Goal: Task Accomplishment & Management: Use online tool/utility

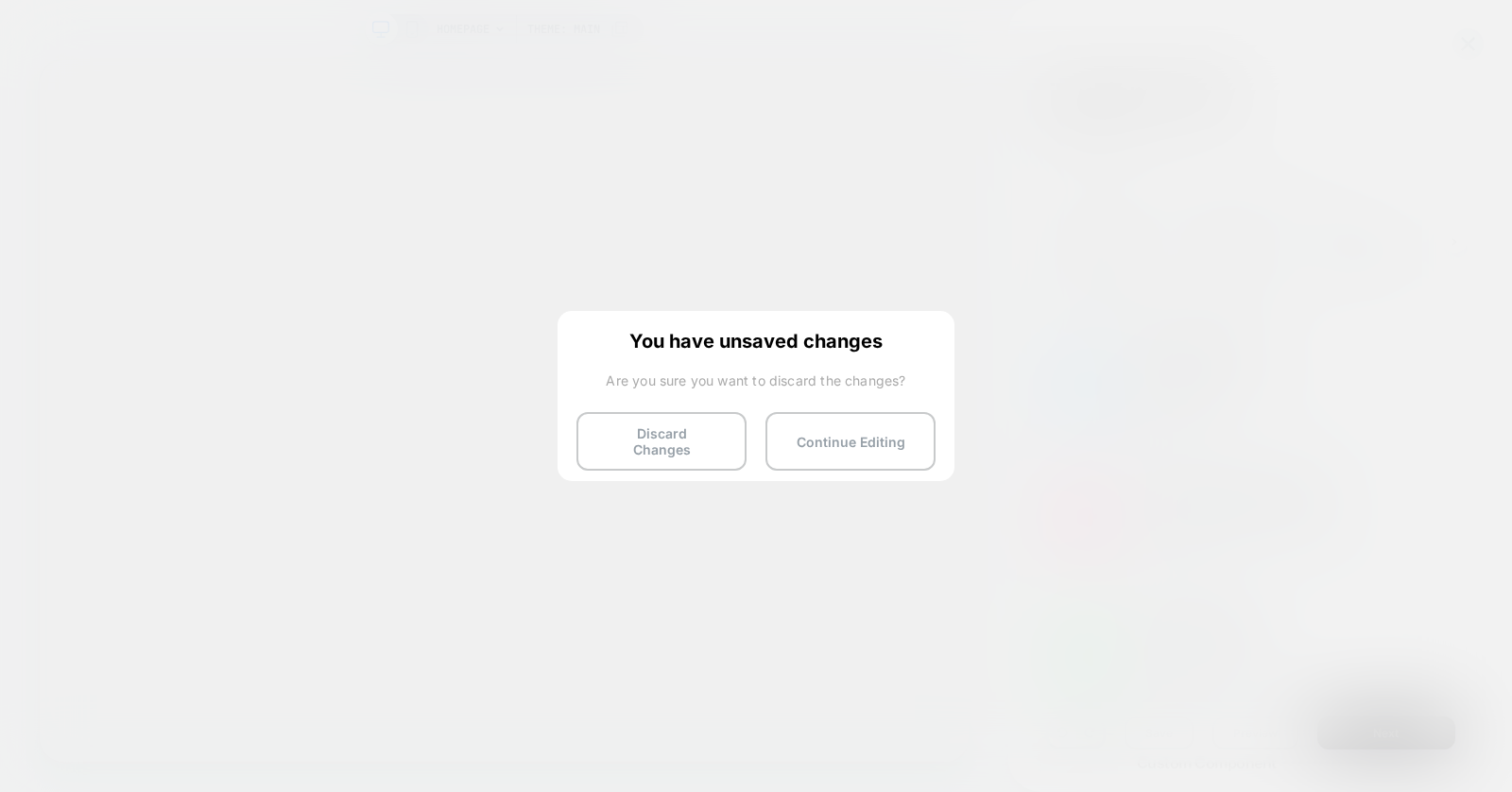
click at [674, 432] on button "Discard Changes" at bounding box center [662, 440] width 170 height 58
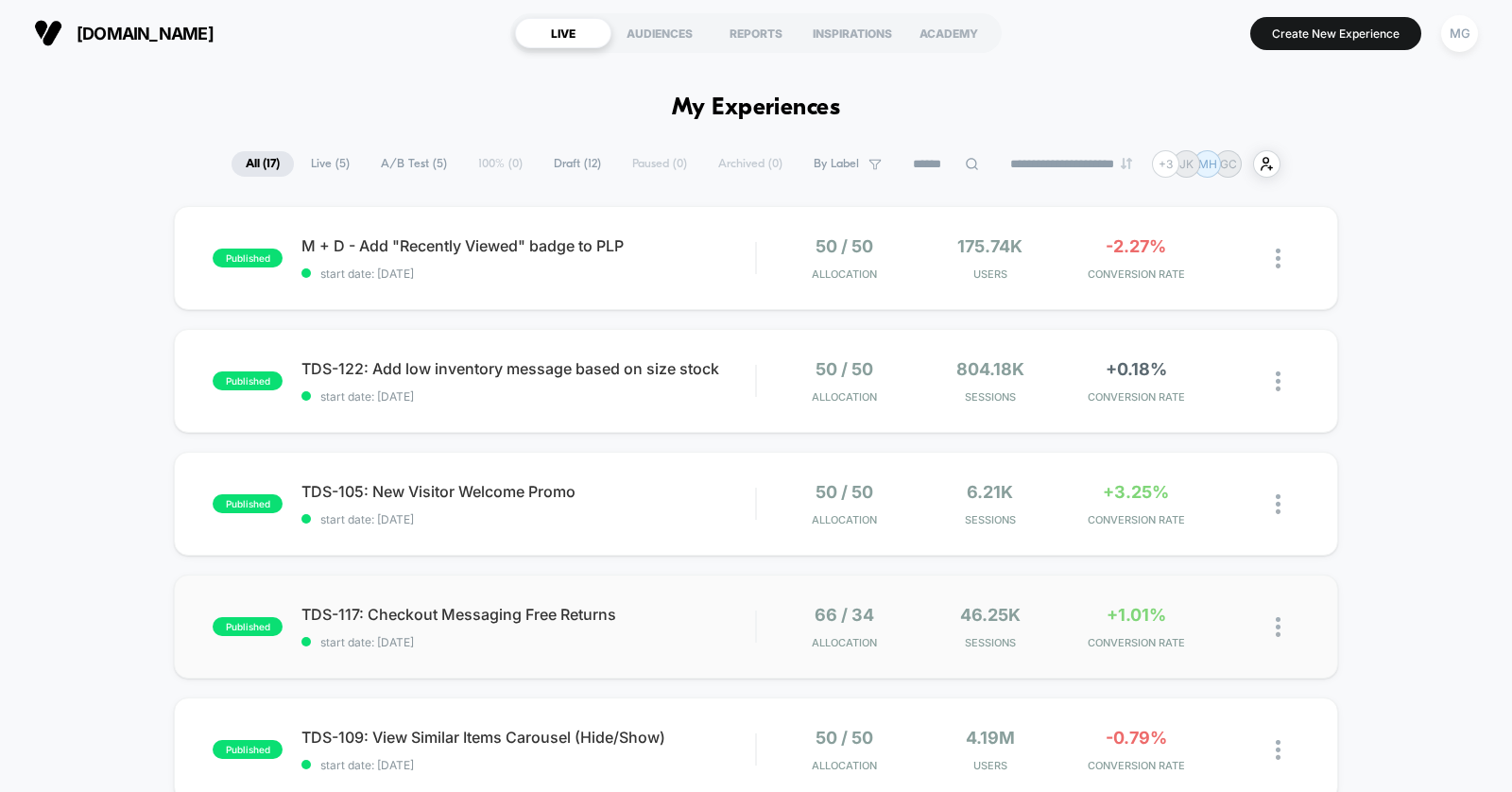
click at [610, 649] on div "published TDS-117: Checkout Messaging Free Returns start date: 7/31/2025 66 / 3…" at bounding box center [756, 626] width 1164 height 104
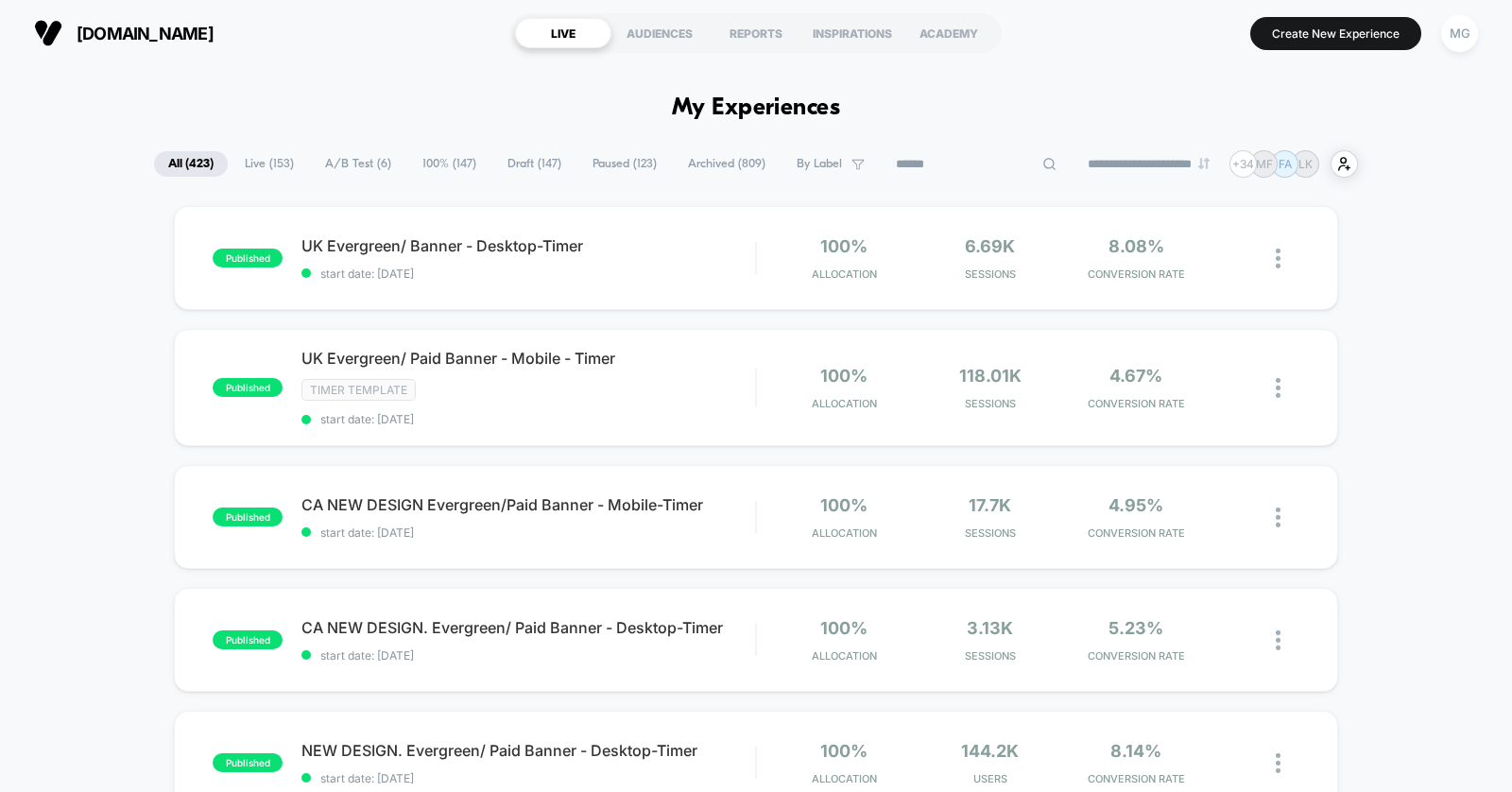
click at [946, 165] on input at bounding box center [976, 164] width 189 height 23
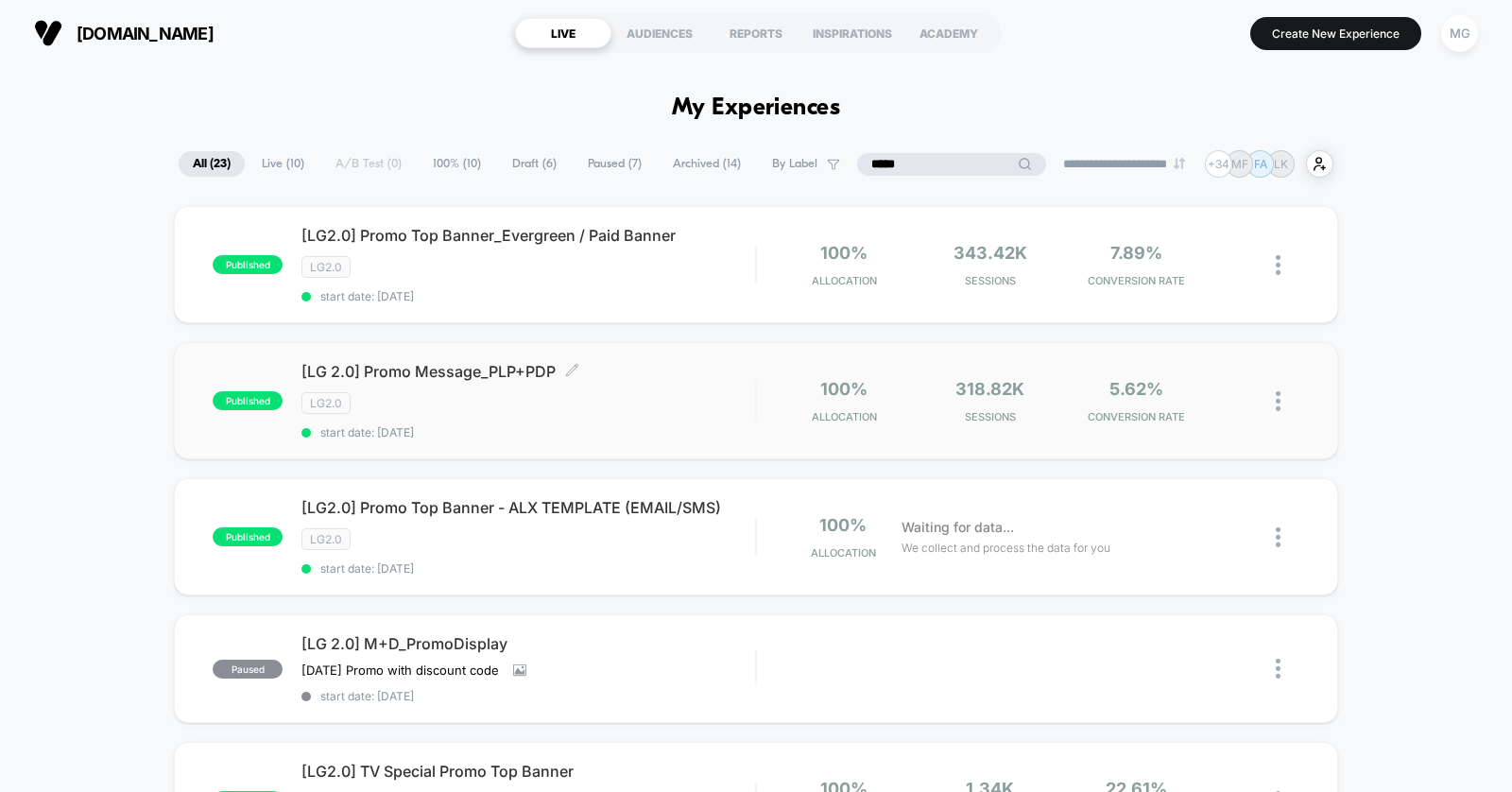
scroll to position [49, 0]
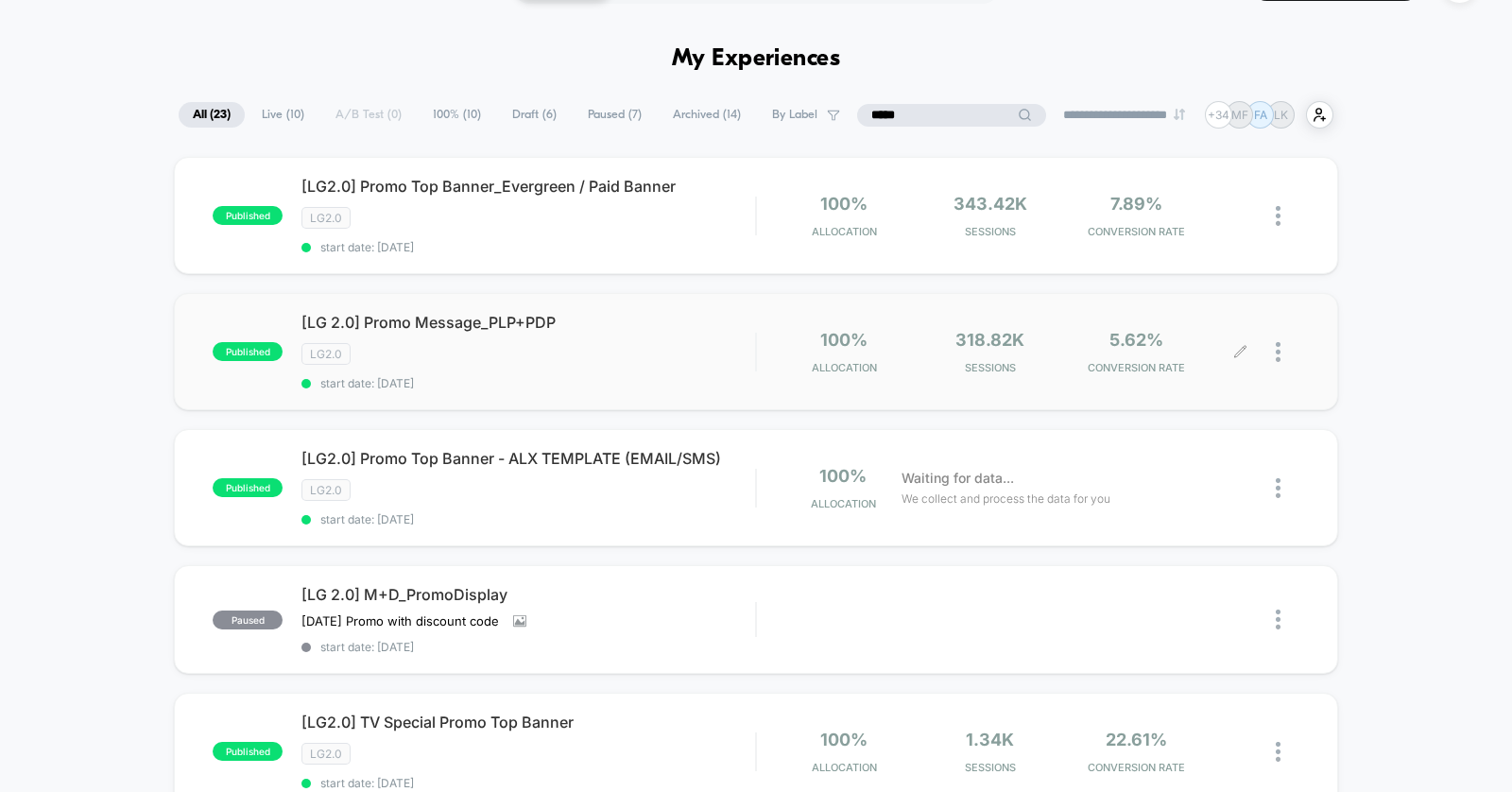
type input "*****"
click at [1240, 349] on icon at bounding box center [1240, 351] width 11 height 11
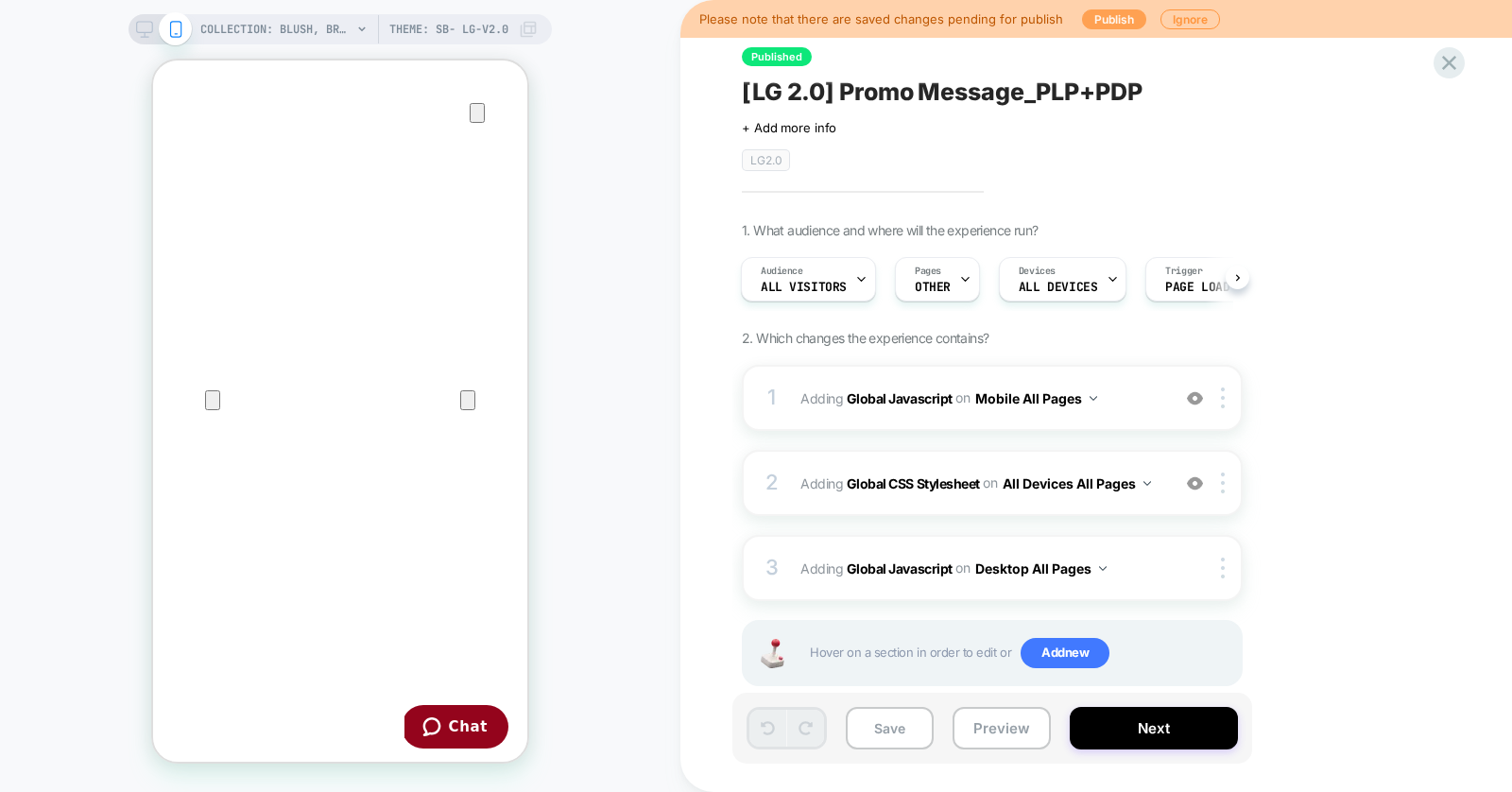
click at [1102, 21] on button "Publish" at bounding box center [1114, 20] width 64 height 20
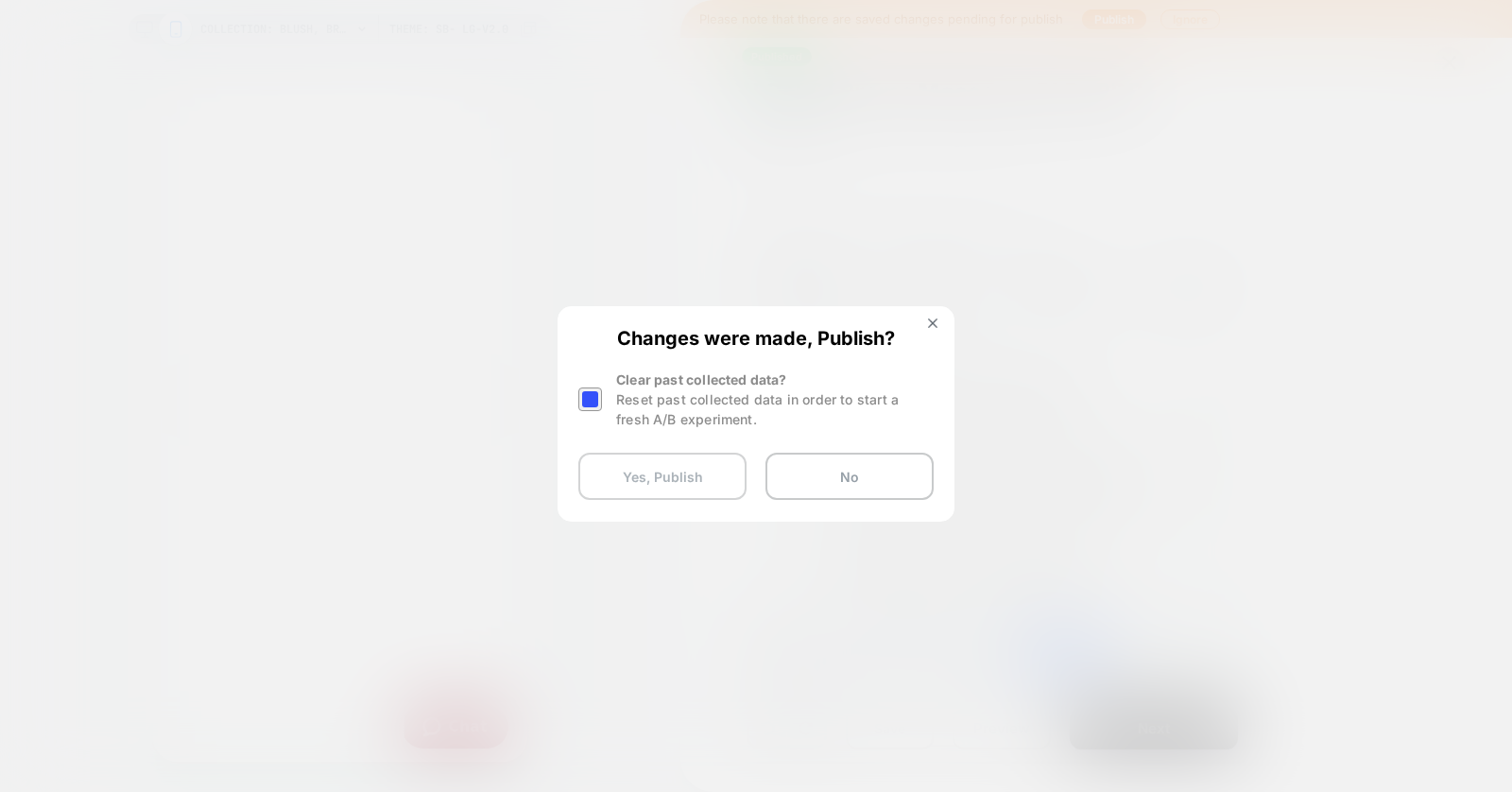
click at [685, 489] on button "Yes, Publish" at bounding box center [663, 476] width 168 height 47
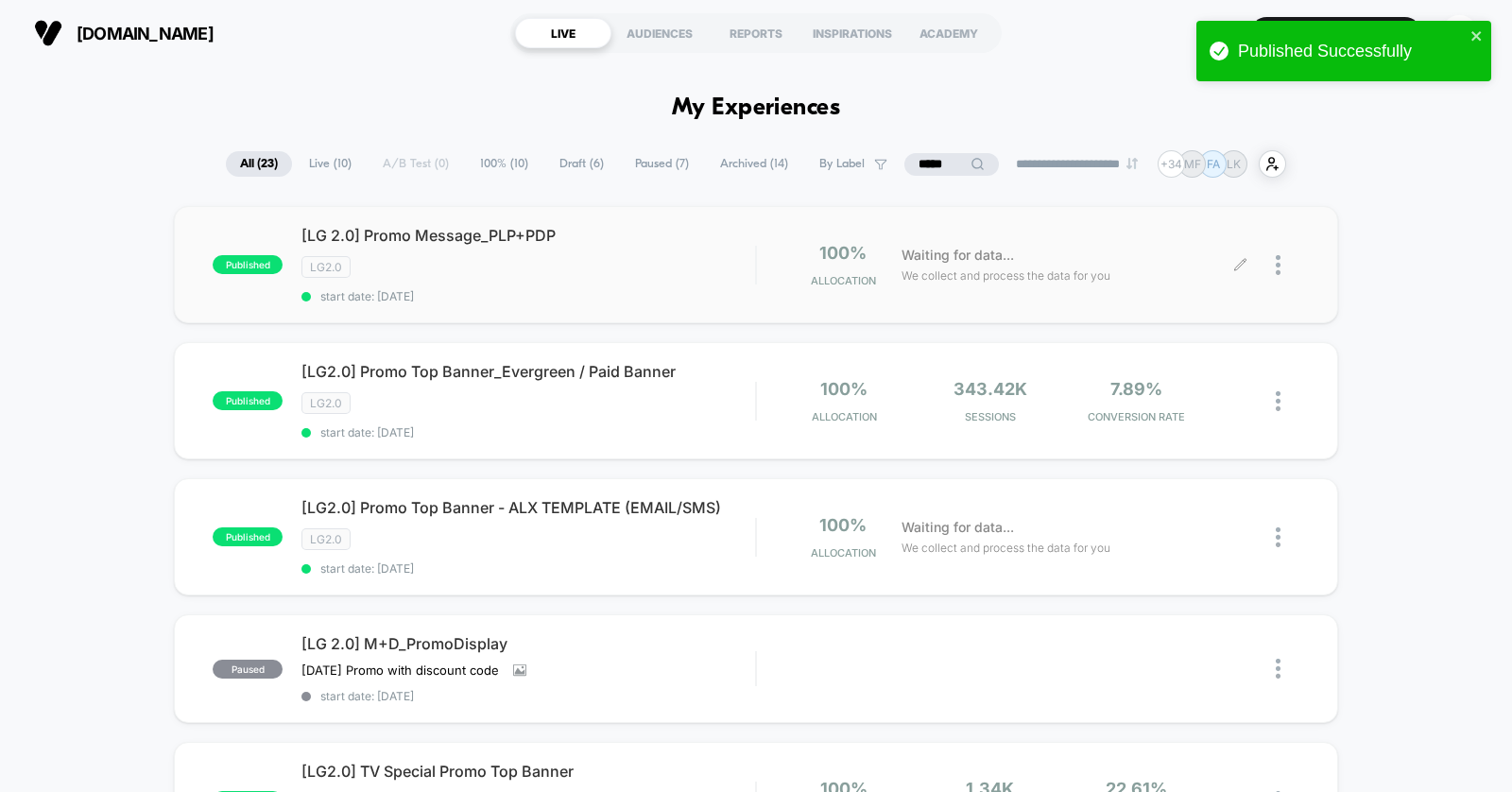
click at [1283, 260] on div at bounding box center [1288, 265] width 24 height 44
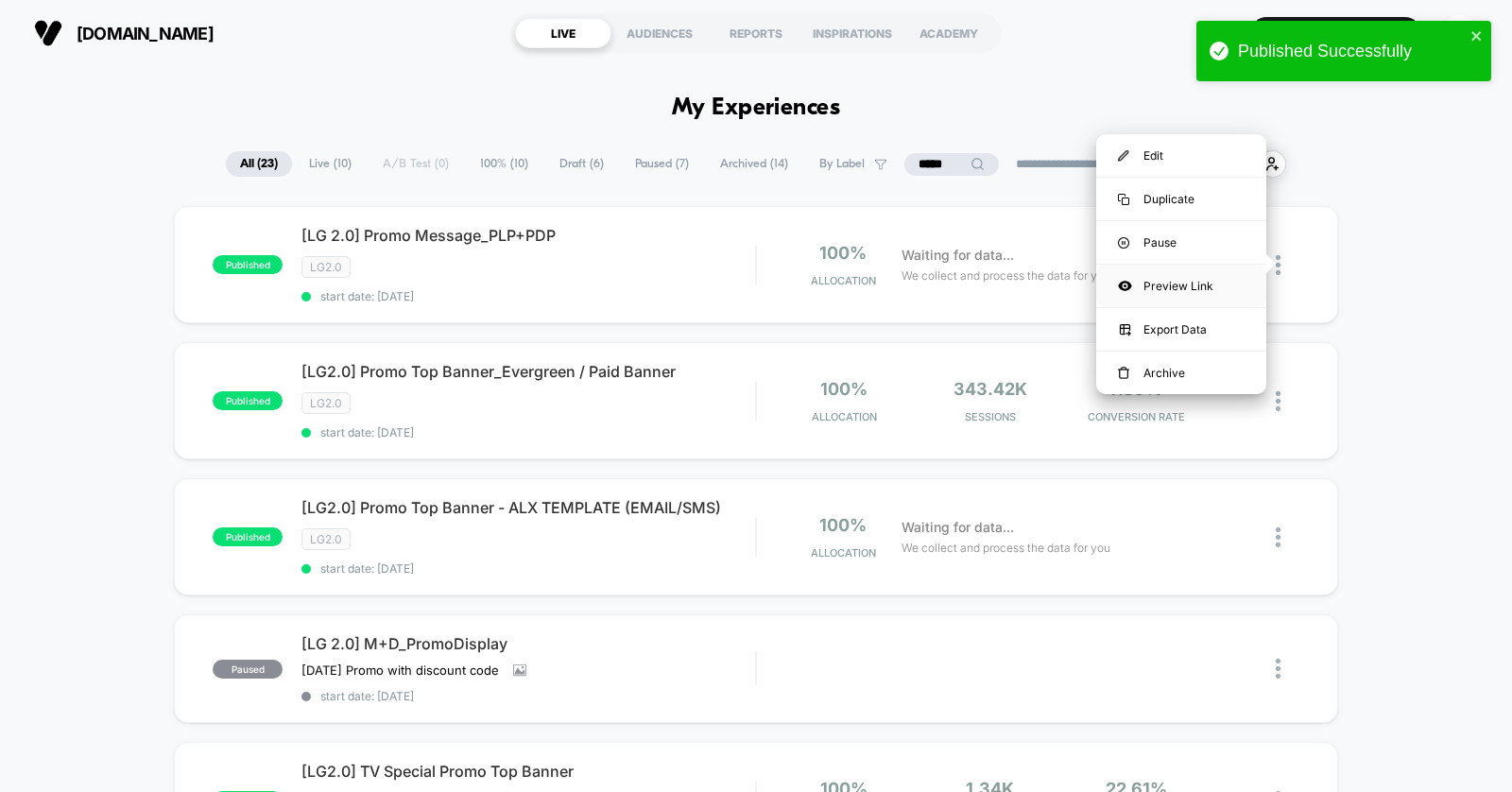
click at [1191, 285] on div "Preview Link" at bounding box center [1181, 285] width 170 height 42
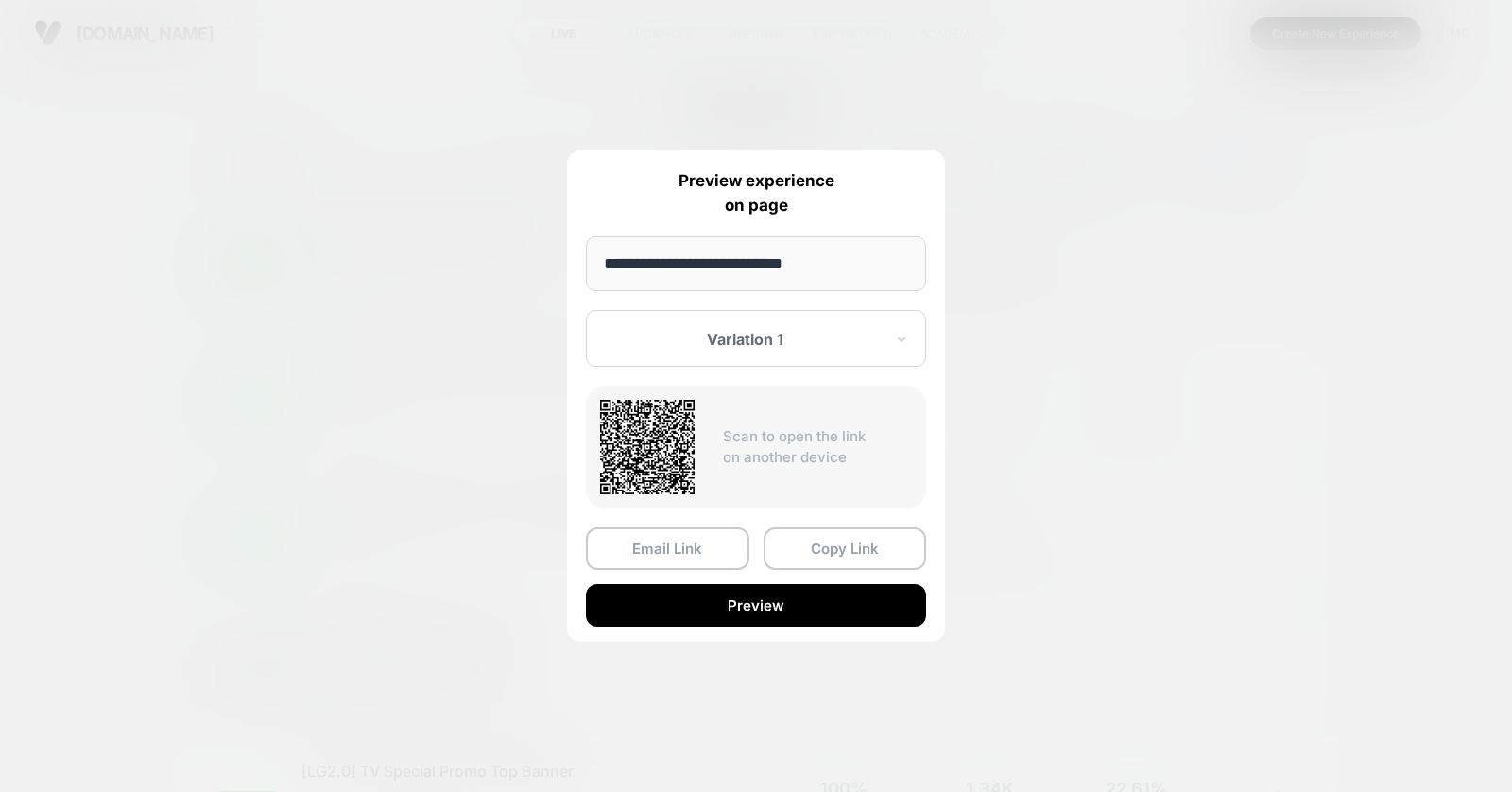
click at [574, 105] on div at bounding box center [756, 396] width 1512 height 792
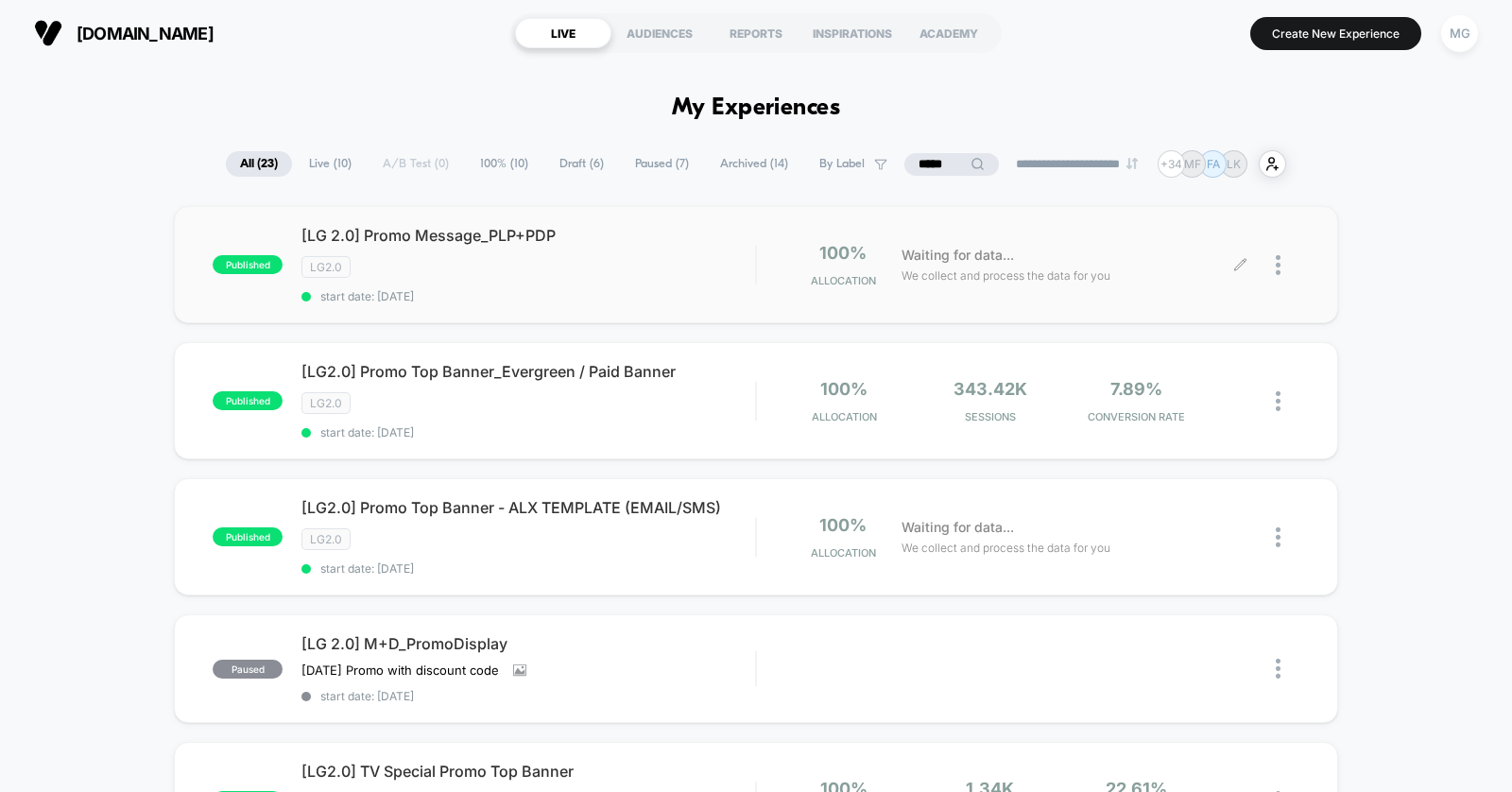
click at [905, 165] on input "*****" at bounding box center [952, 164] width 95 height 23
click at [903, 165] on input "*****" at bounding box center [951, 164] width 189 height 23
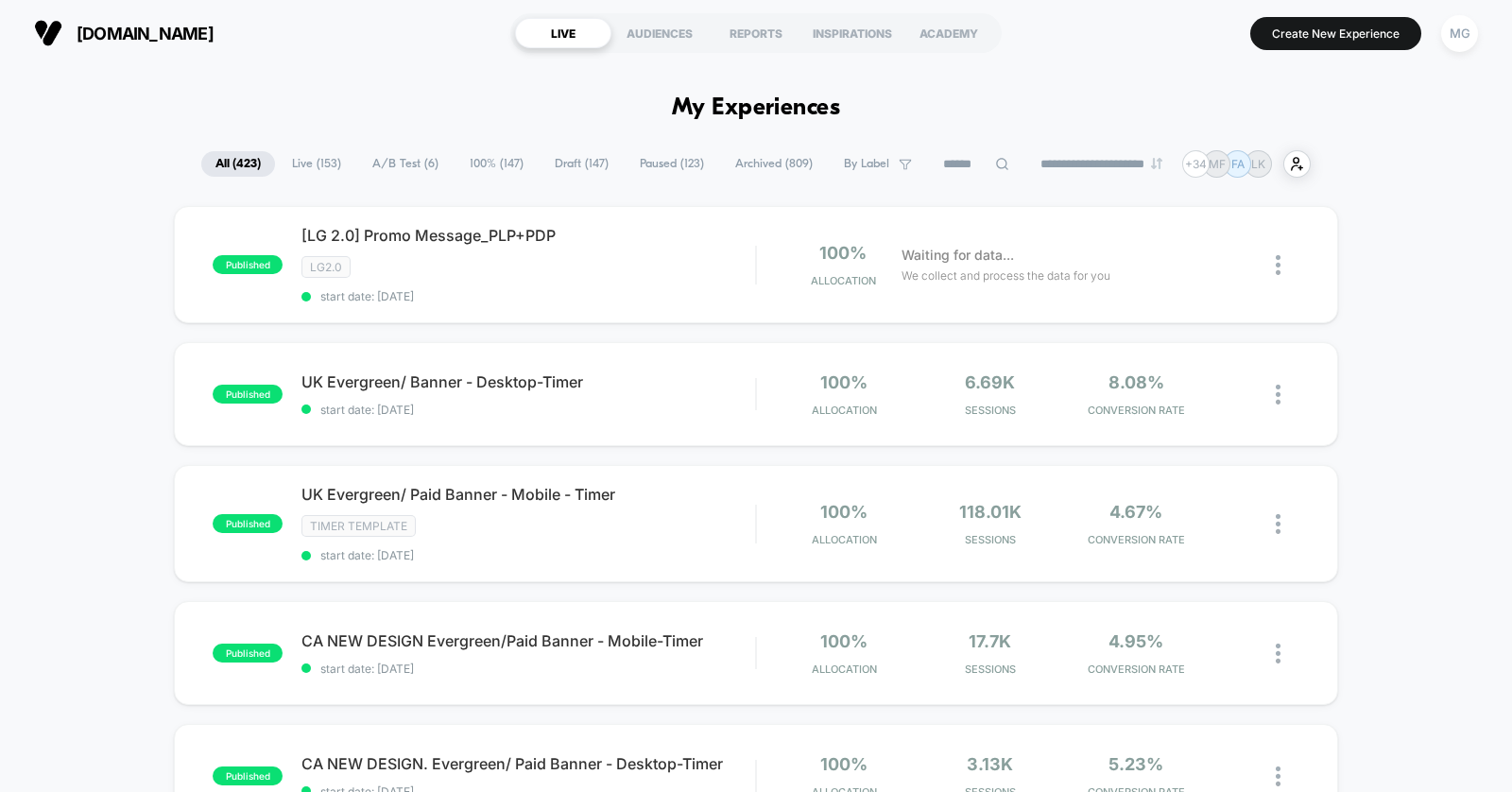
click at [370, 167] on span "A/B Test ( 6 )" at bounding box center [406, 164] width 95 height 26
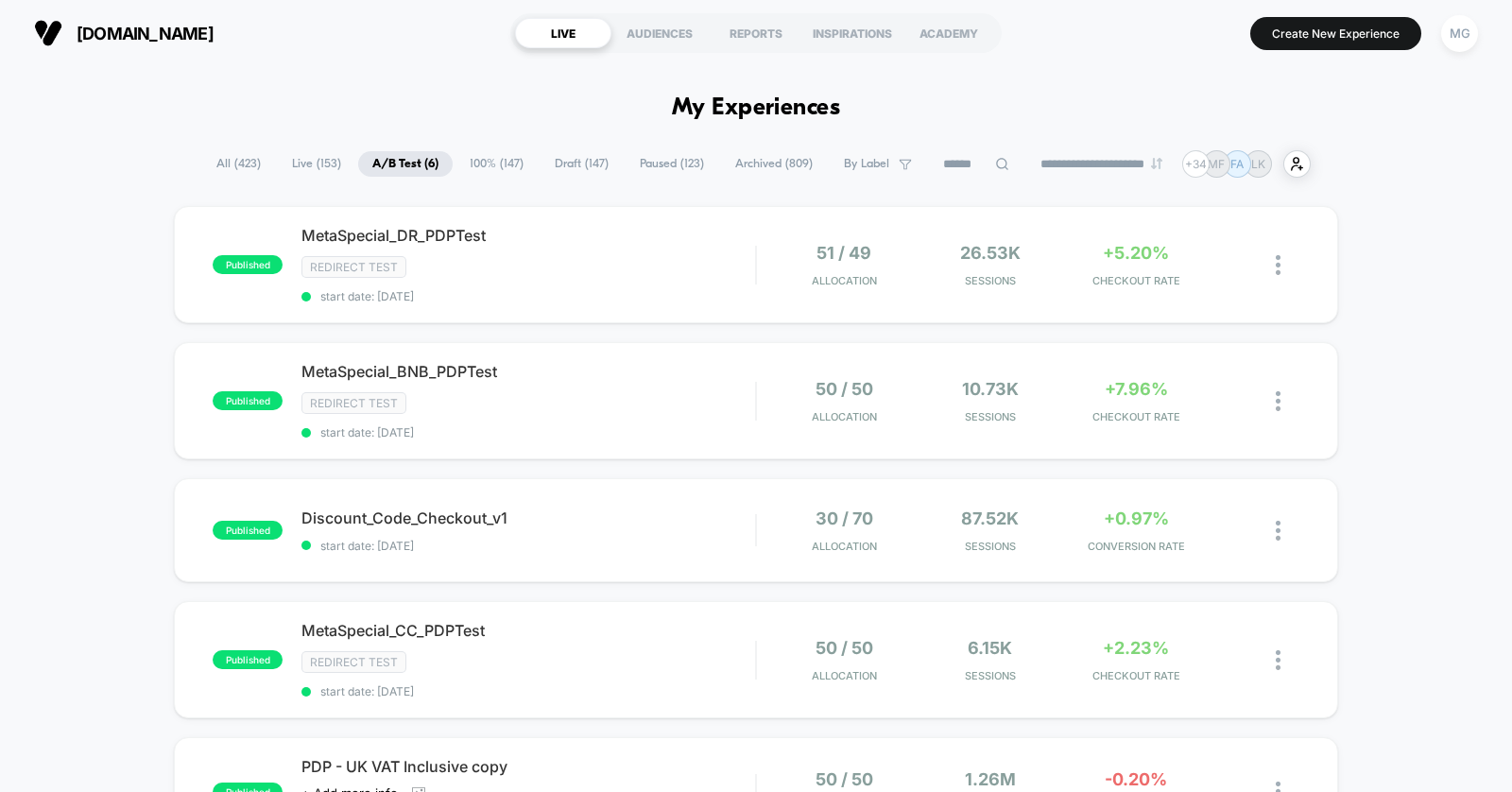
click at [477, 159] on span "100% ( 147 )" at bounding box center [496, 164] width 82 height 26
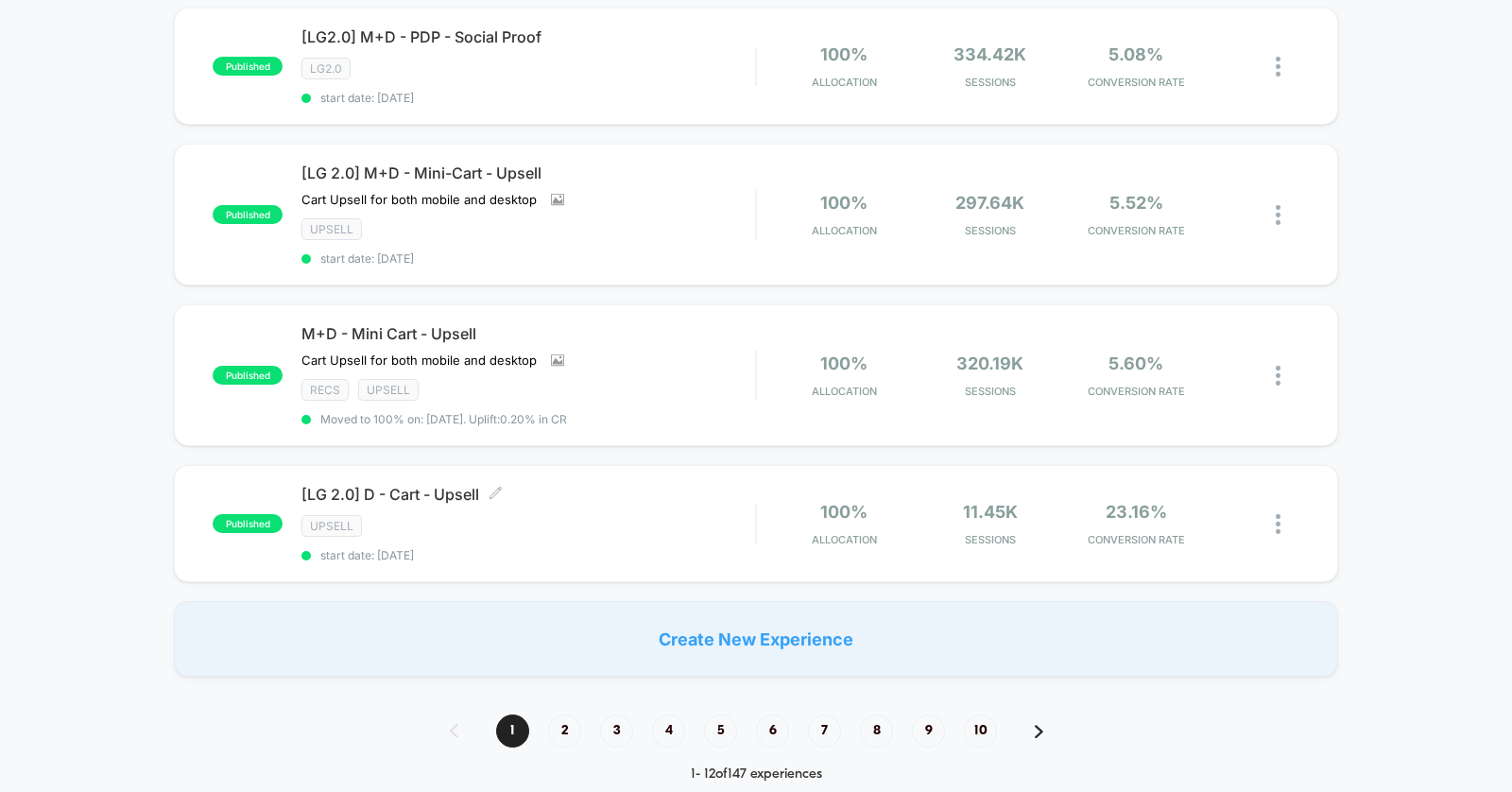
scroll to position [1232, 0]
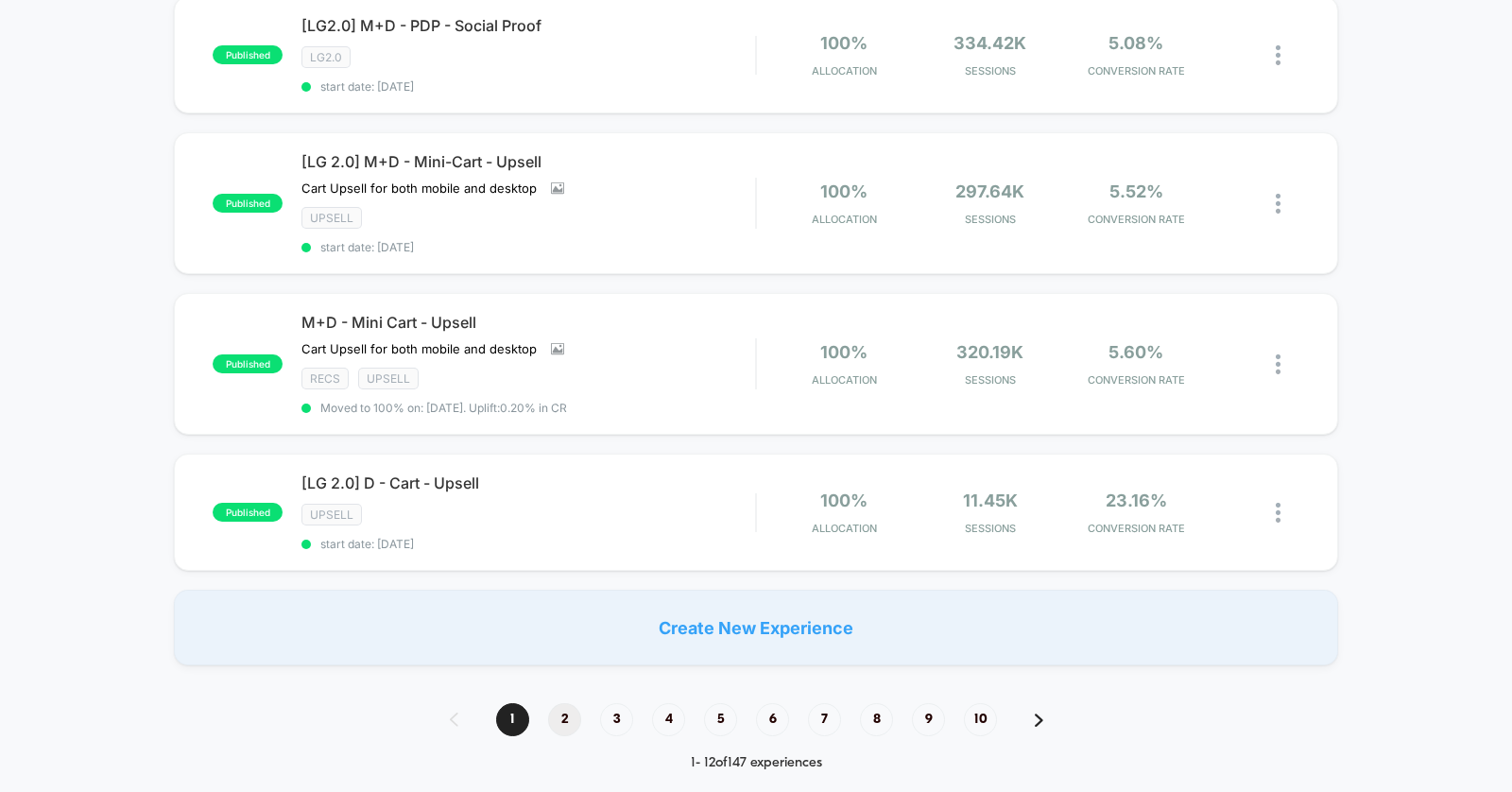
click at [568, 703] on span "2" at bounding box center [565, 720] width 34 height 34
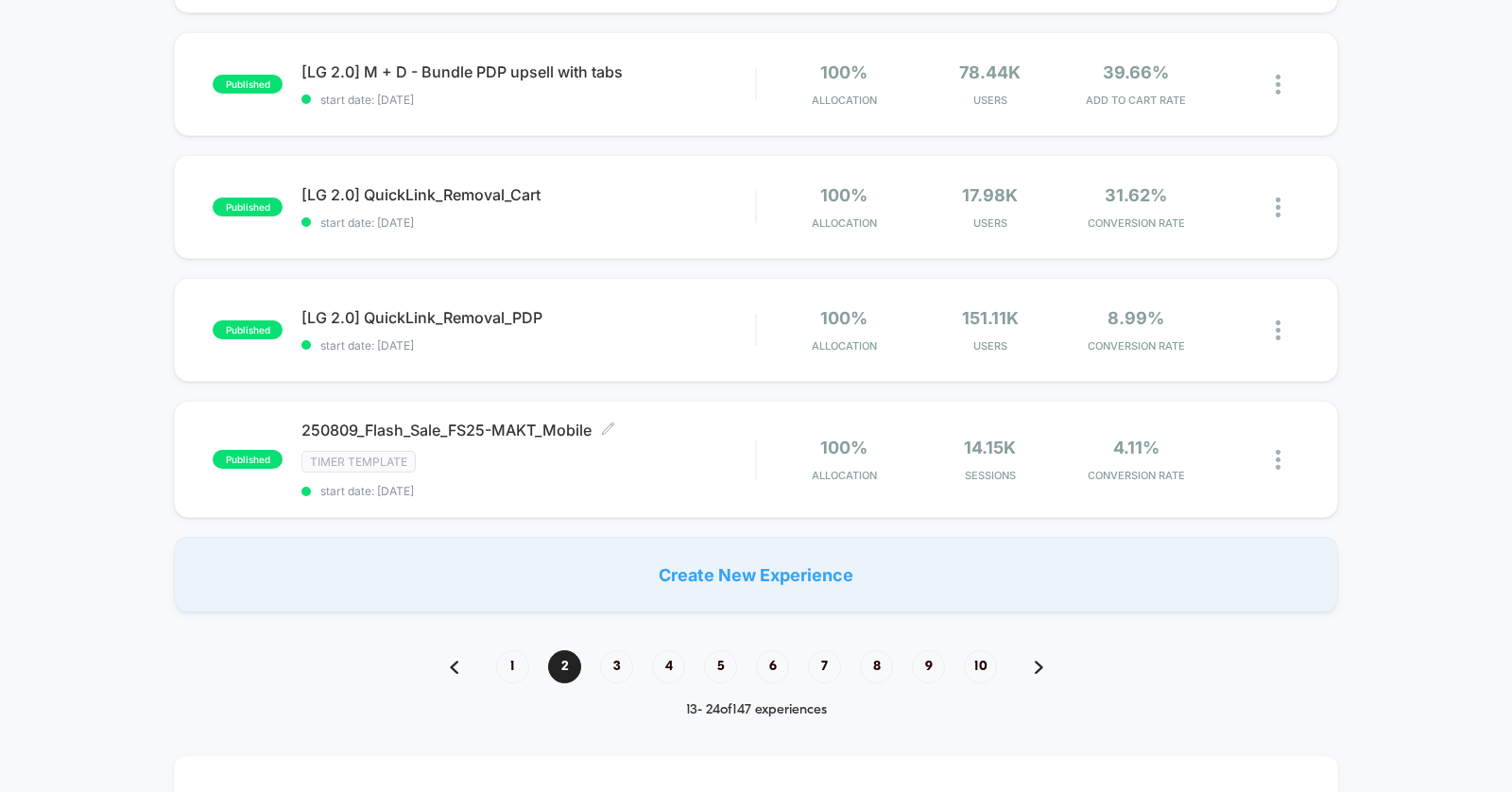
scroll to position [1199, 0]
click at [607, 657] on span "3" at bounding box center [617, 666] width 34 height 34
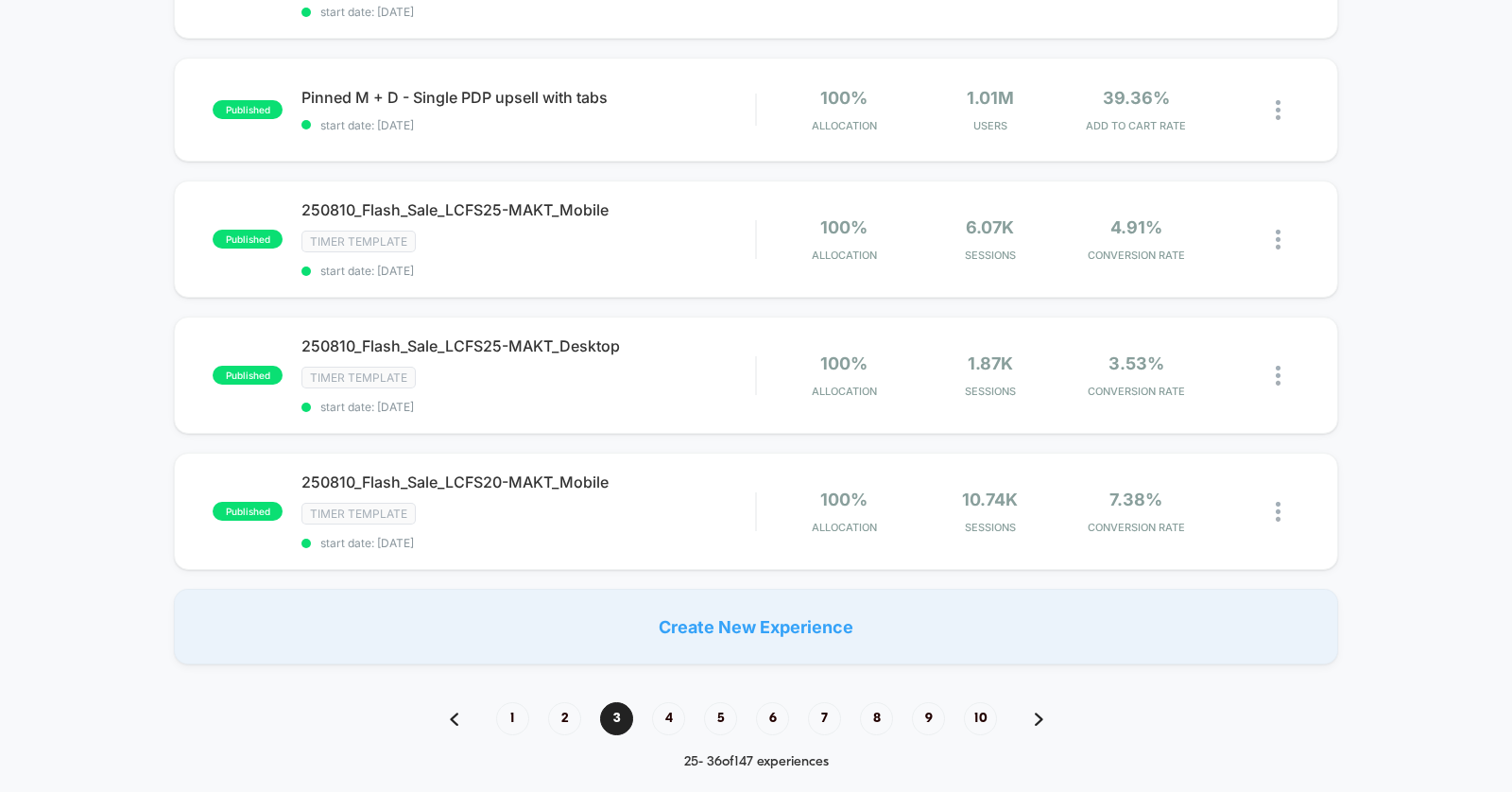
scroll to position [1204, 0]
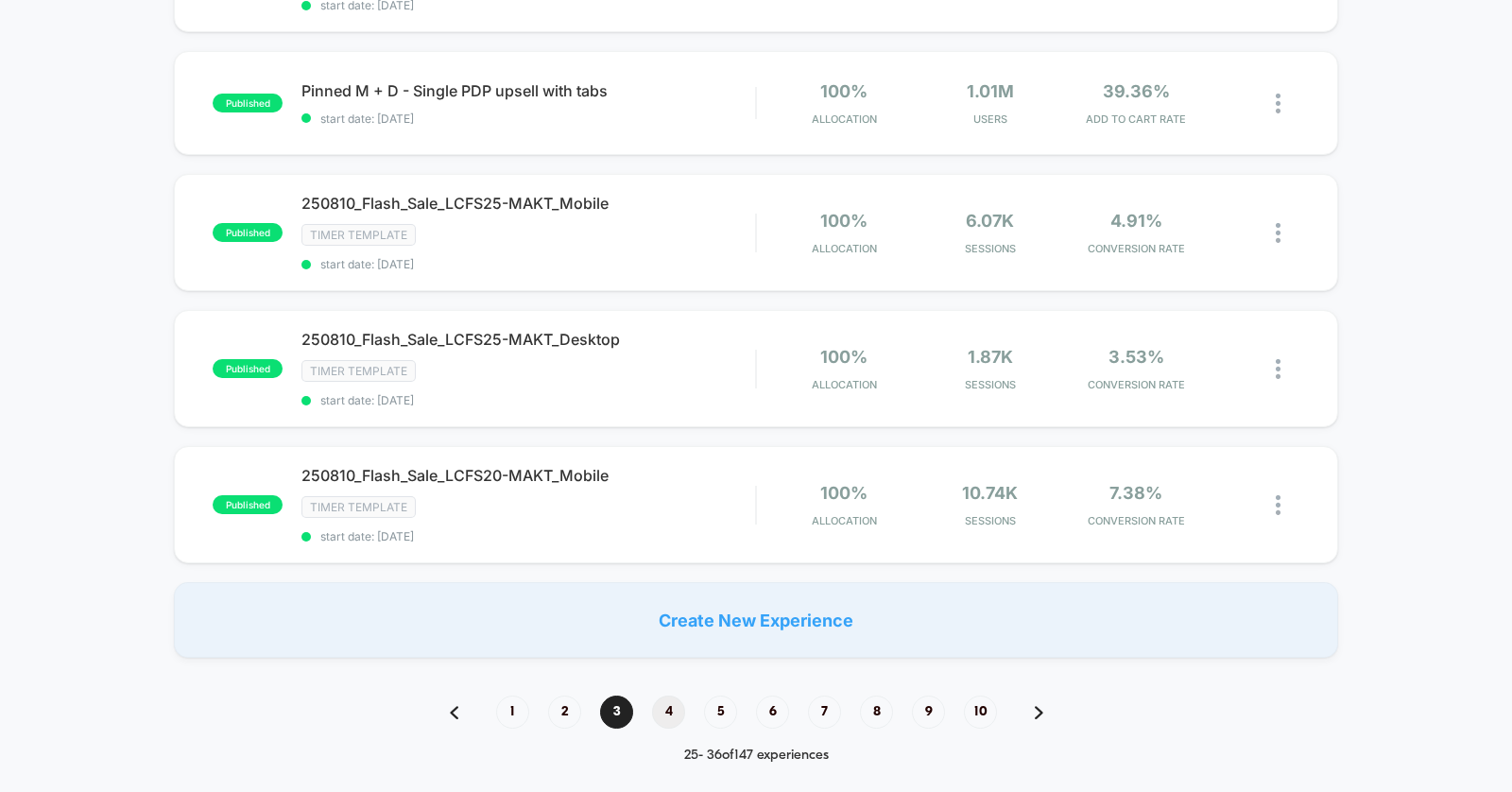
click at [667, 695] on span "4" at bounding box center [669, 712] width 34 height 34
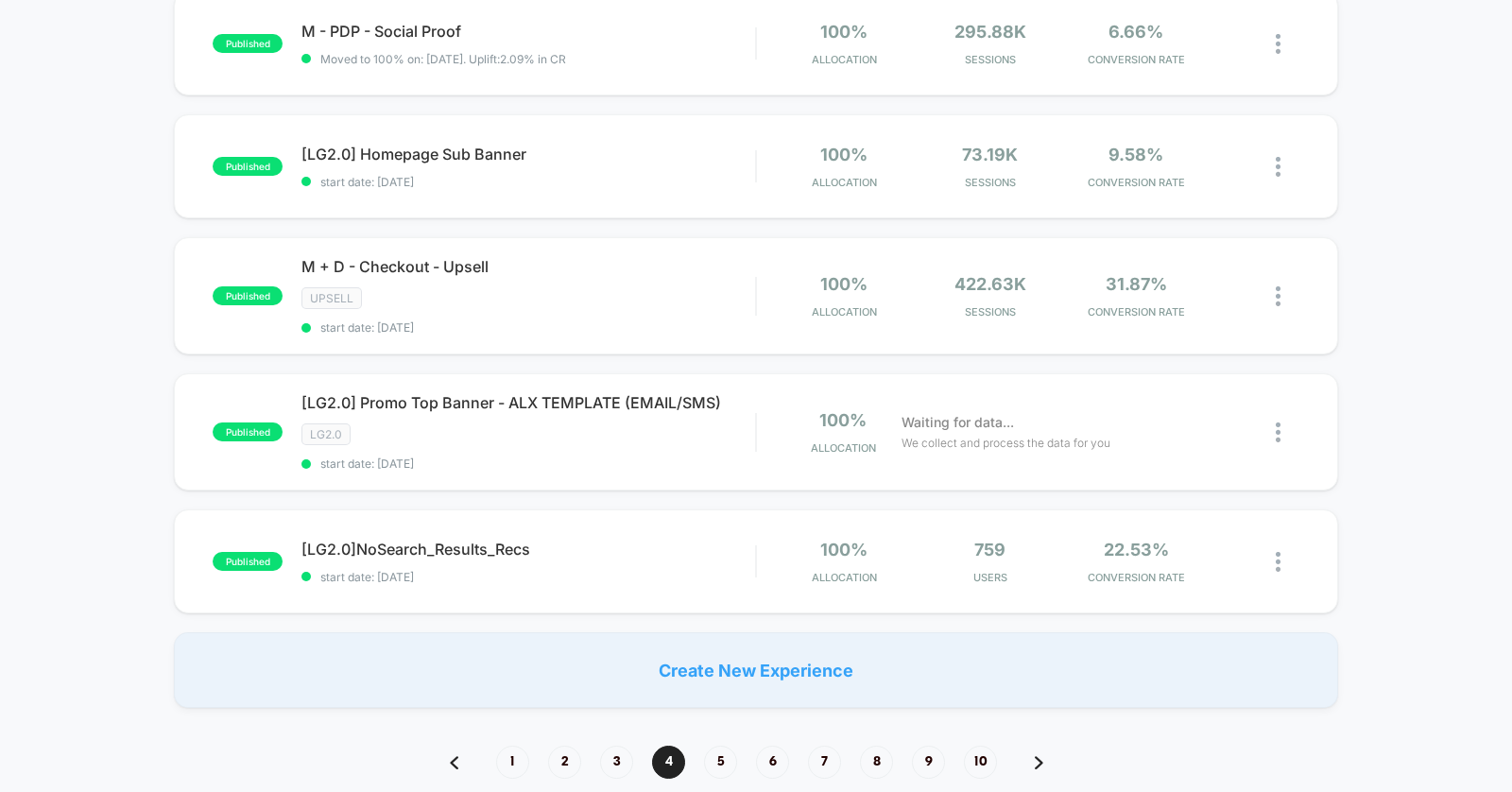
scroll to position [1100, 0]
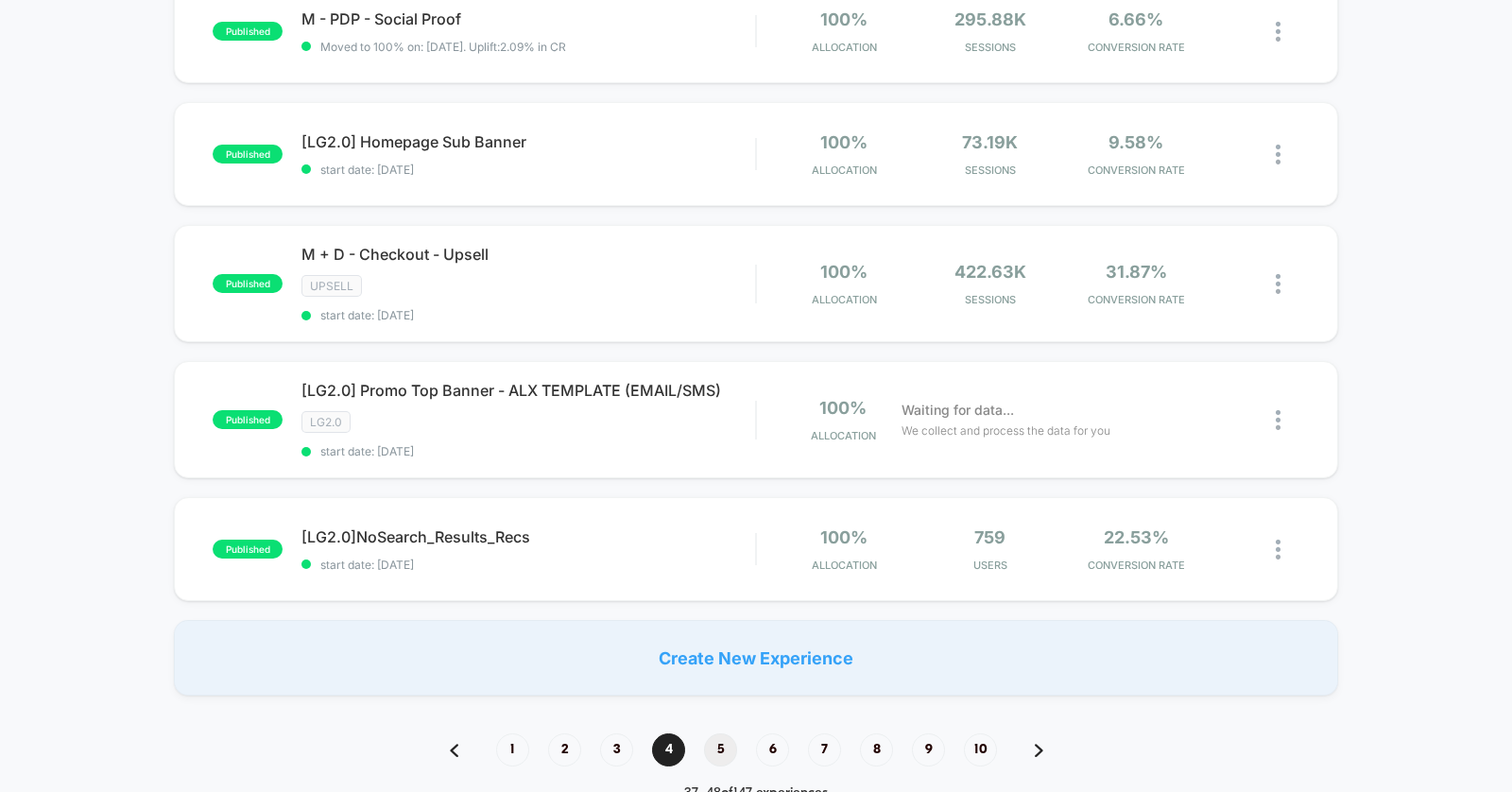
click at [717, 748] on span "5" at bounding box center [721, 751] width 34 height 34
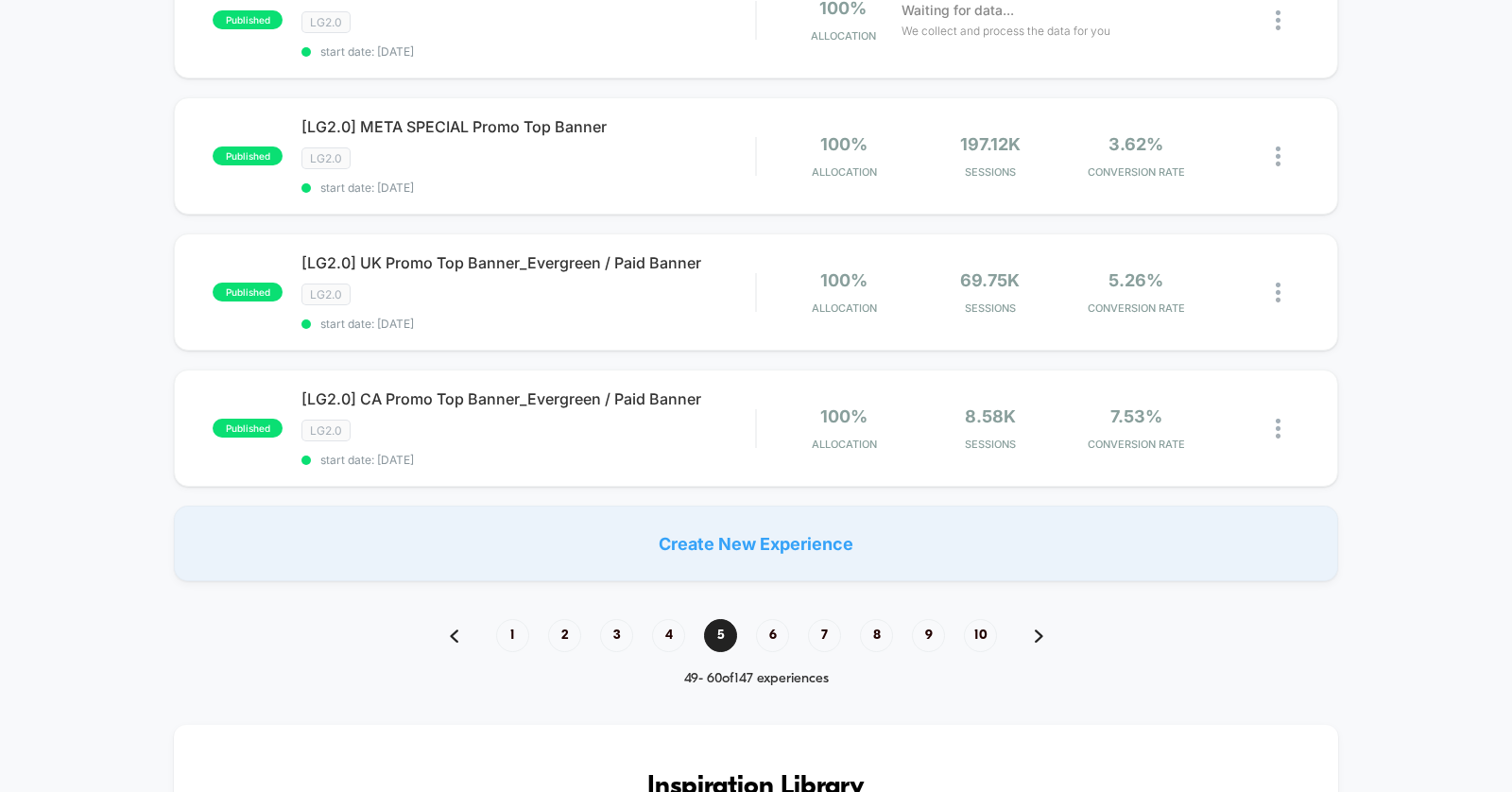
scroll to position [1350, 0]
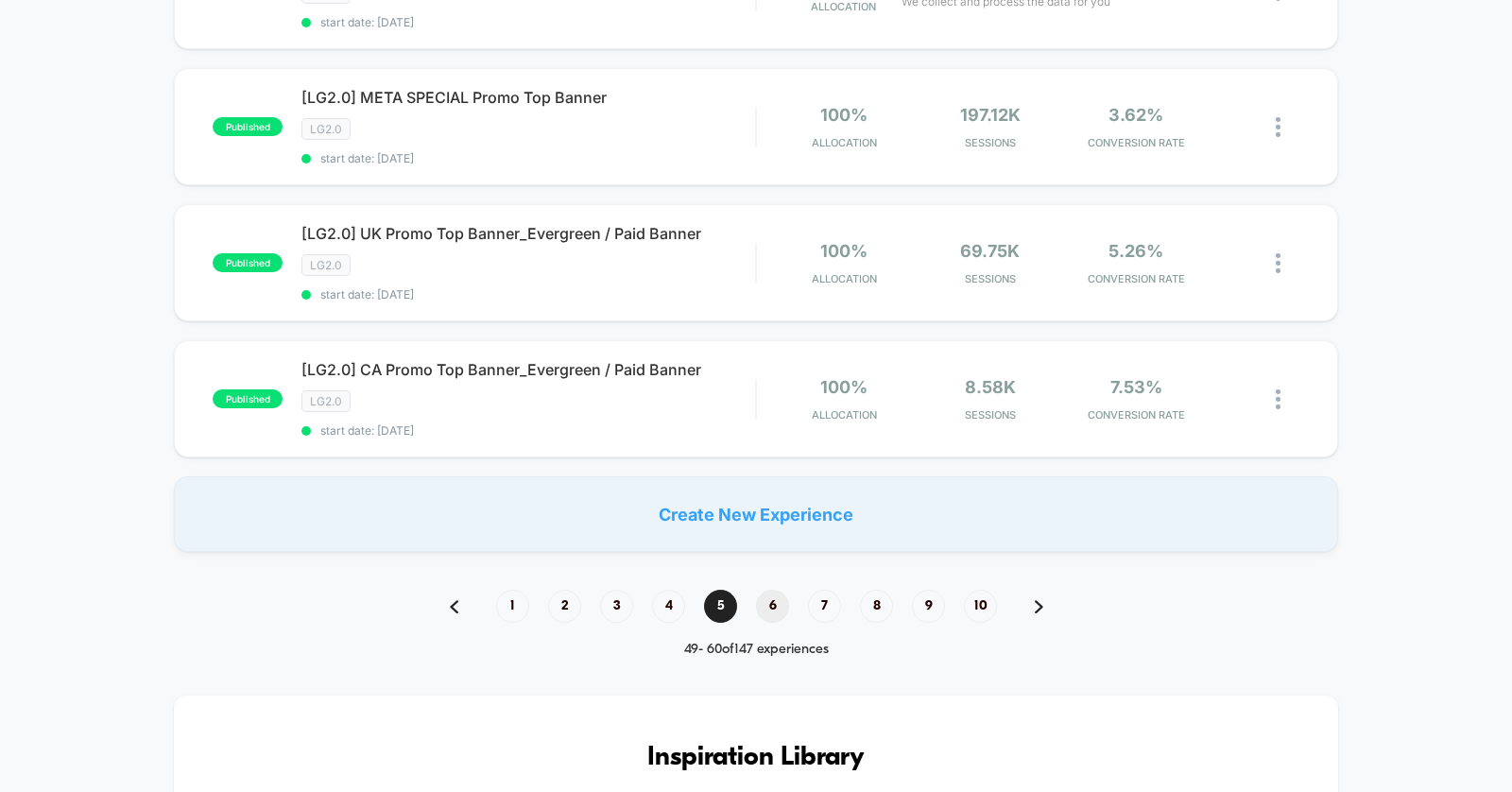
click at [785, 590] on span "6" at bounding box center [773, 606] width 34 height 34
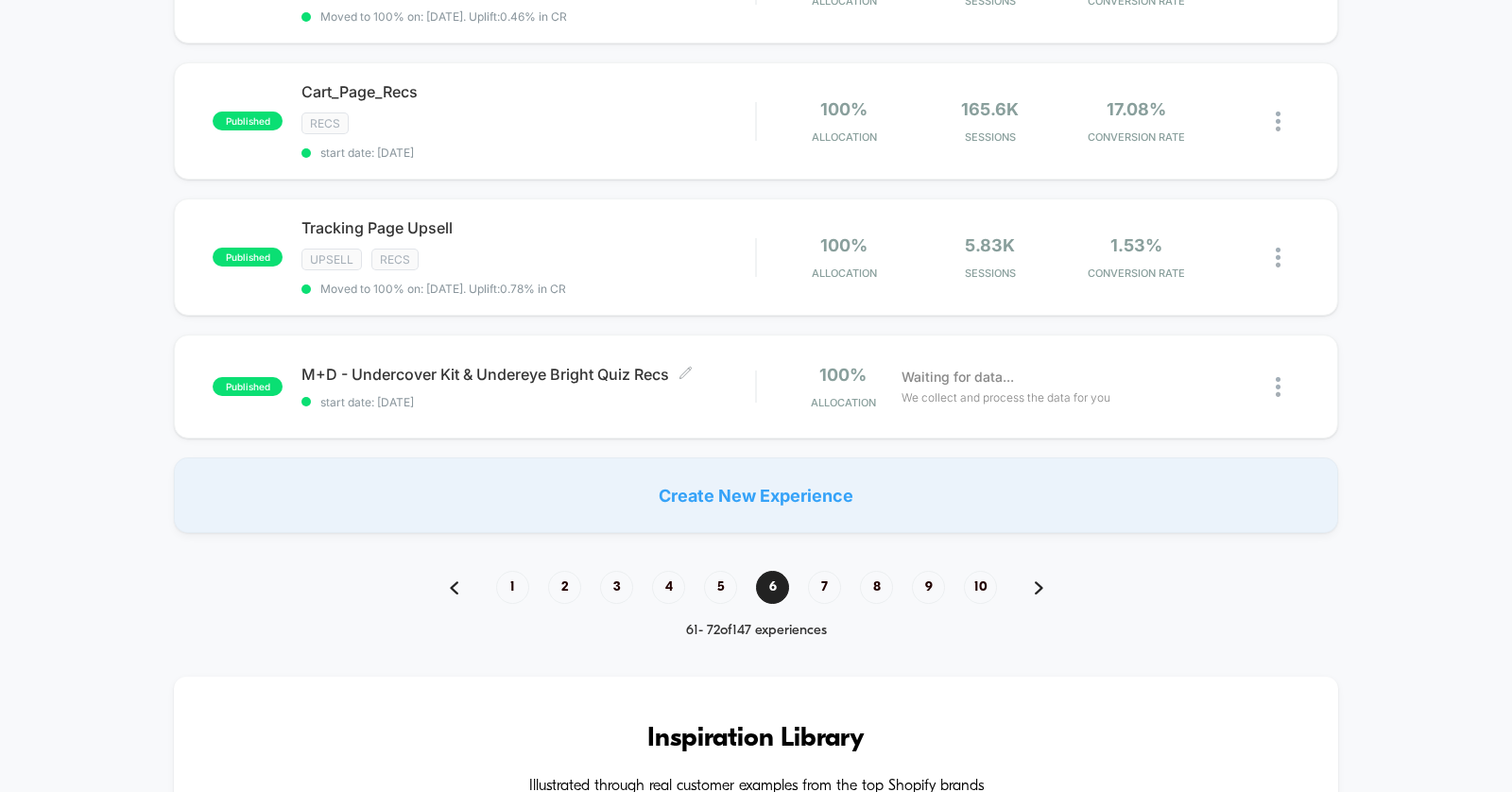
scroll to position [1330, 0]
click at [829, 570] on span "7" at bounding box center [825, 587] width 34 height 34
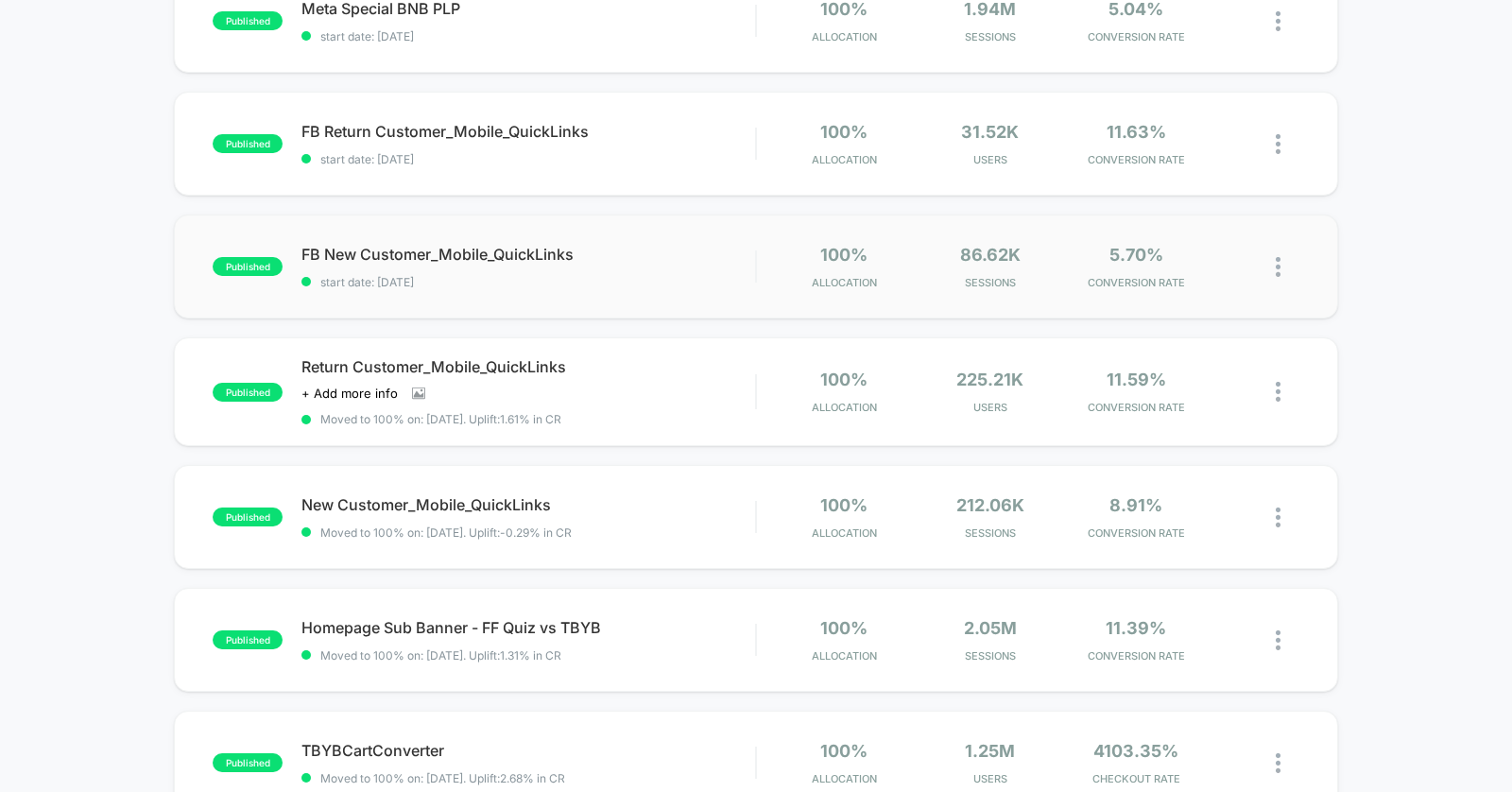
scroll to position [857, 0]
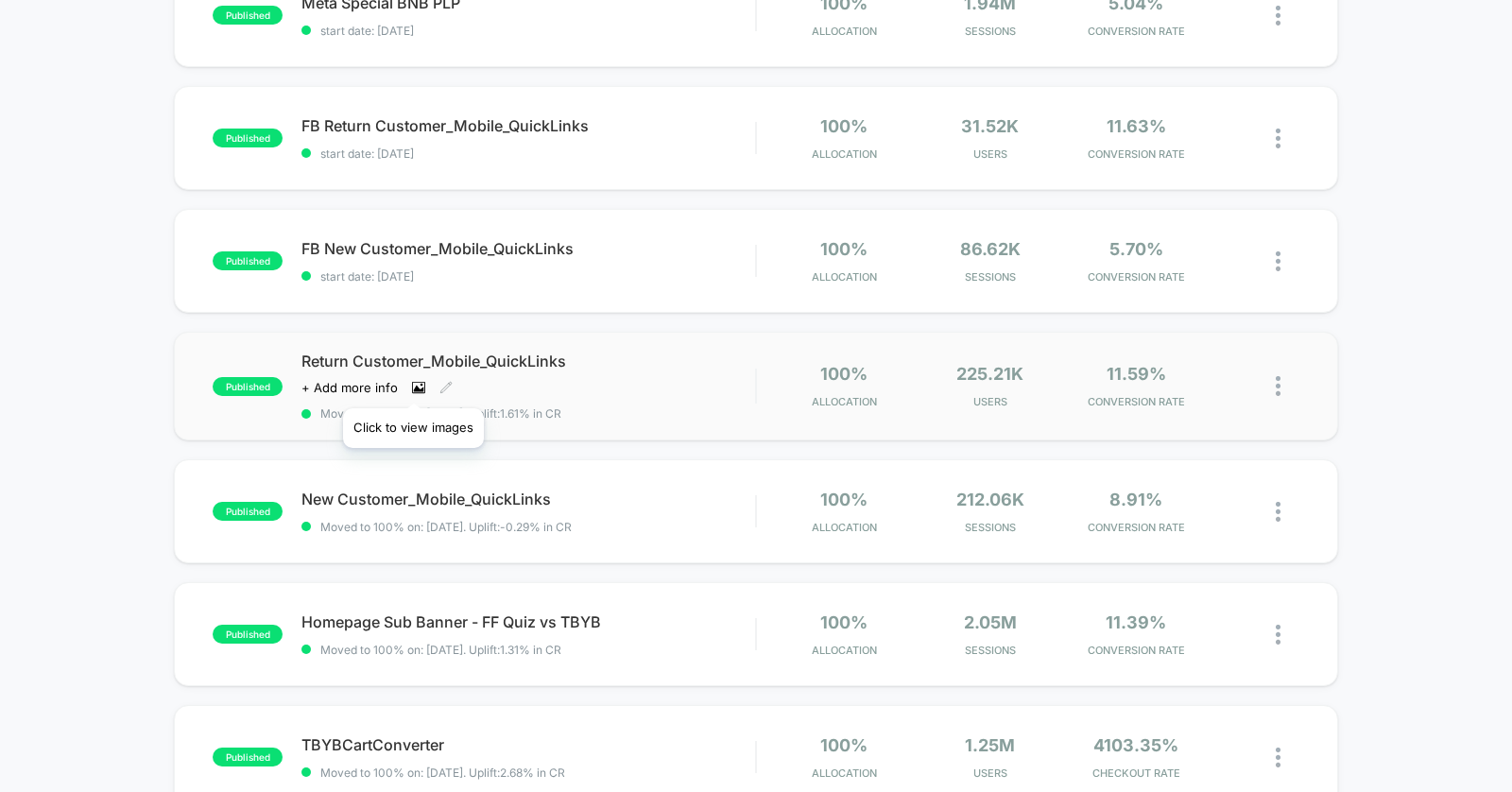
click at [414, 385] on icon at bounding box center [419, 388] width 11 height 7
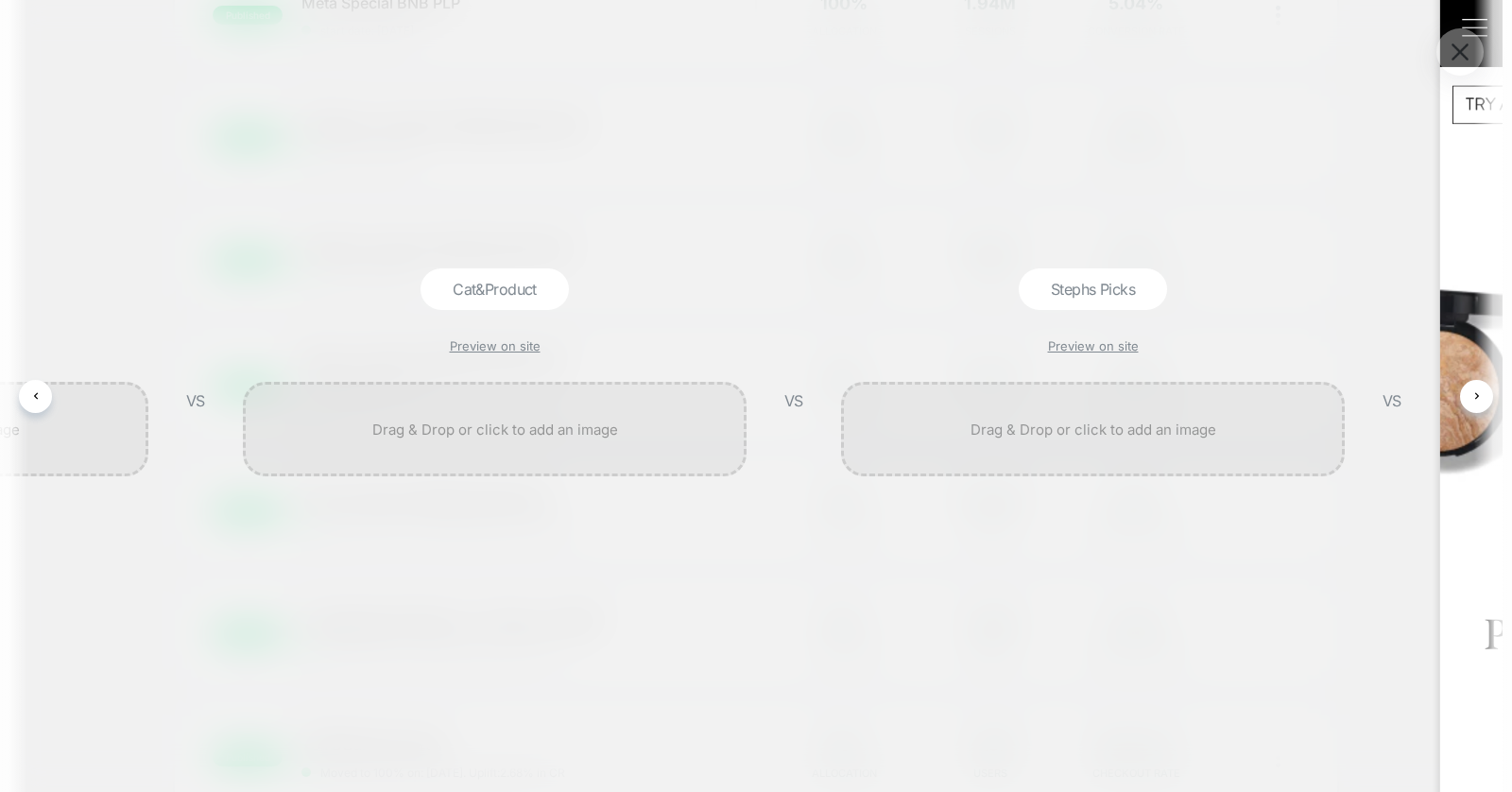
scroll to position [0, 2724]
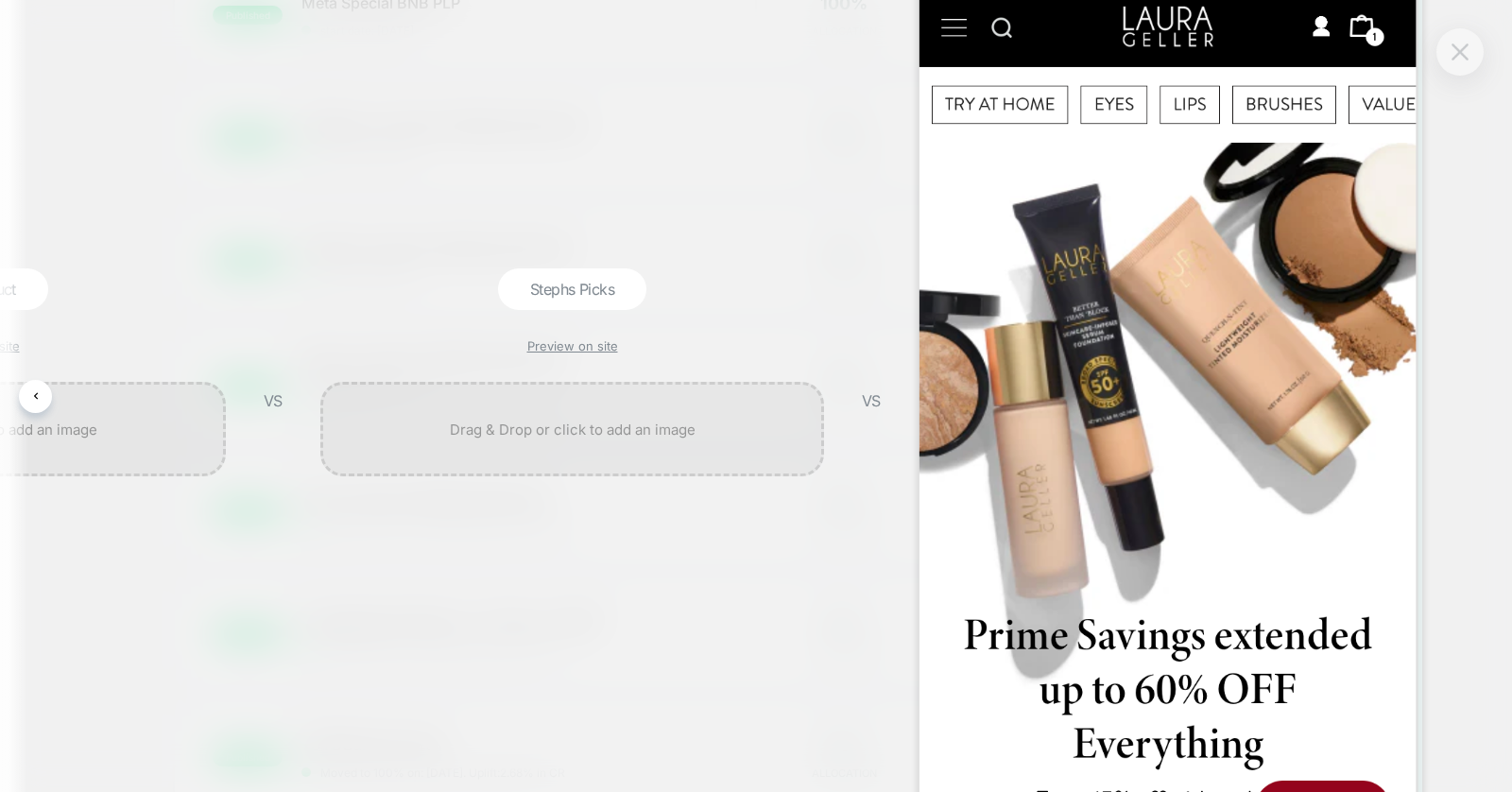
click at [1459, 65] on div at bounding box center [1461, 52] width 47 height 47
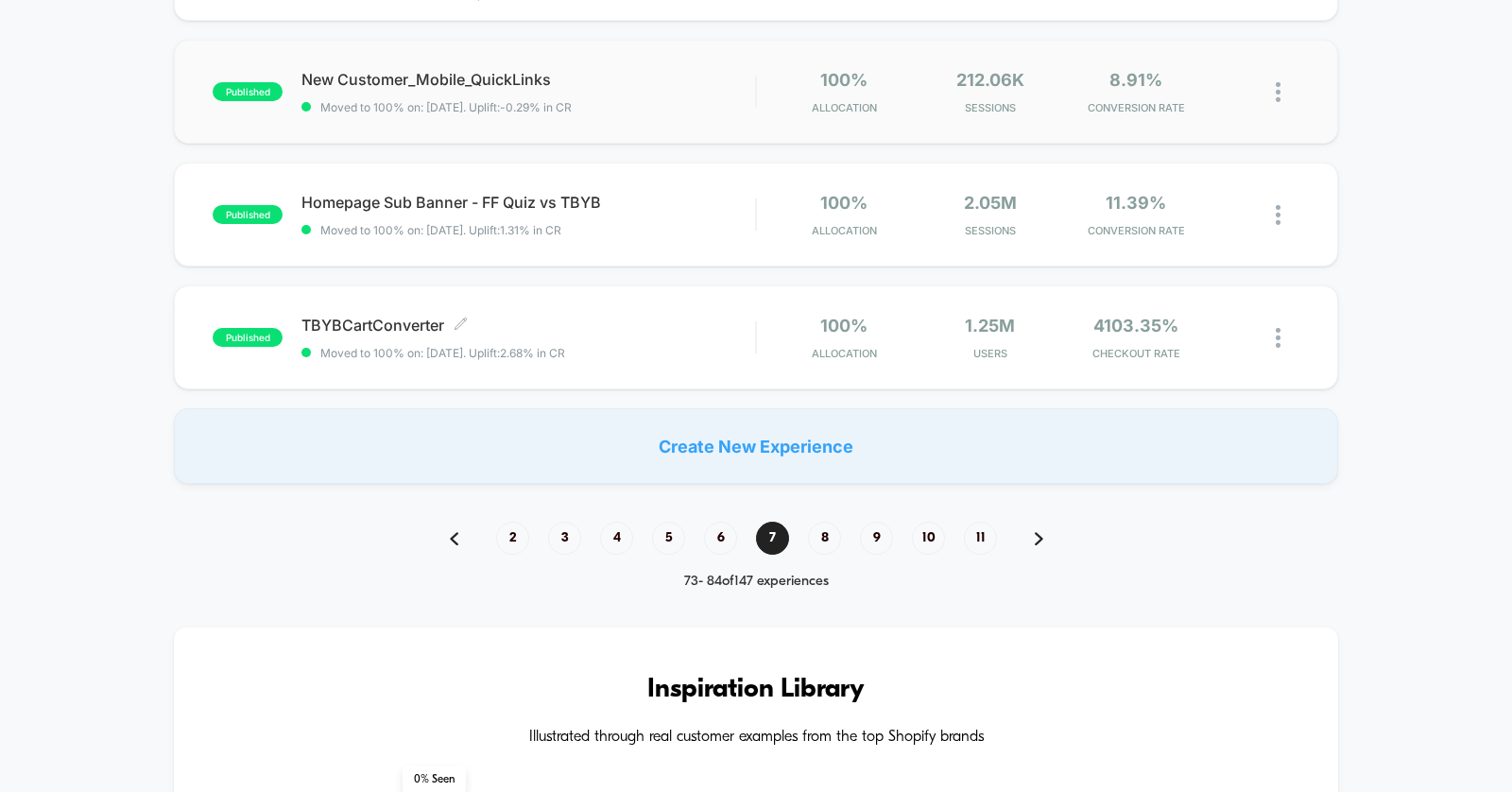
scroll to position [1280, 0]
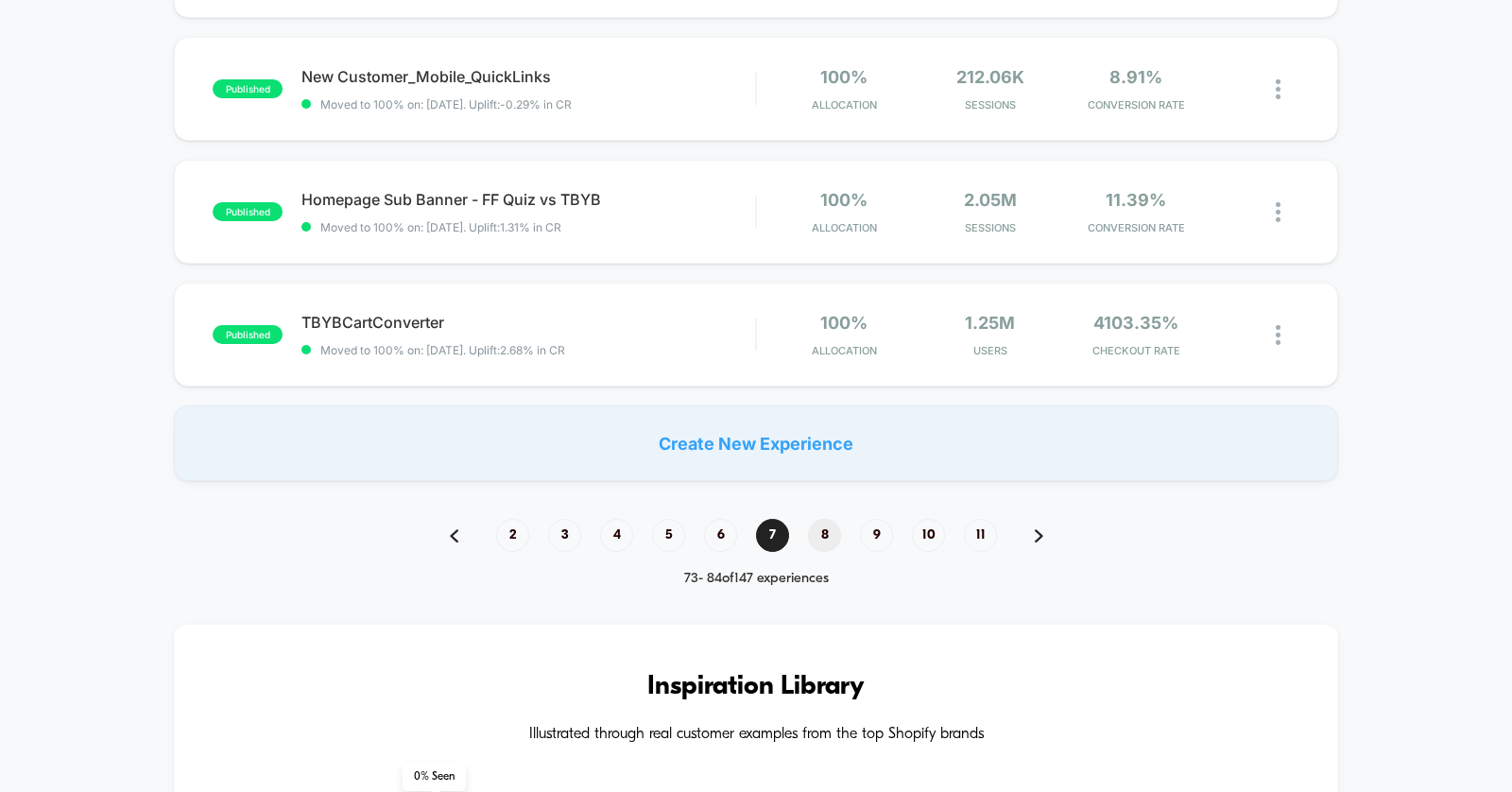
click at [828, 521] on span "8" at bounding box center [825, 535] width 34 height 34
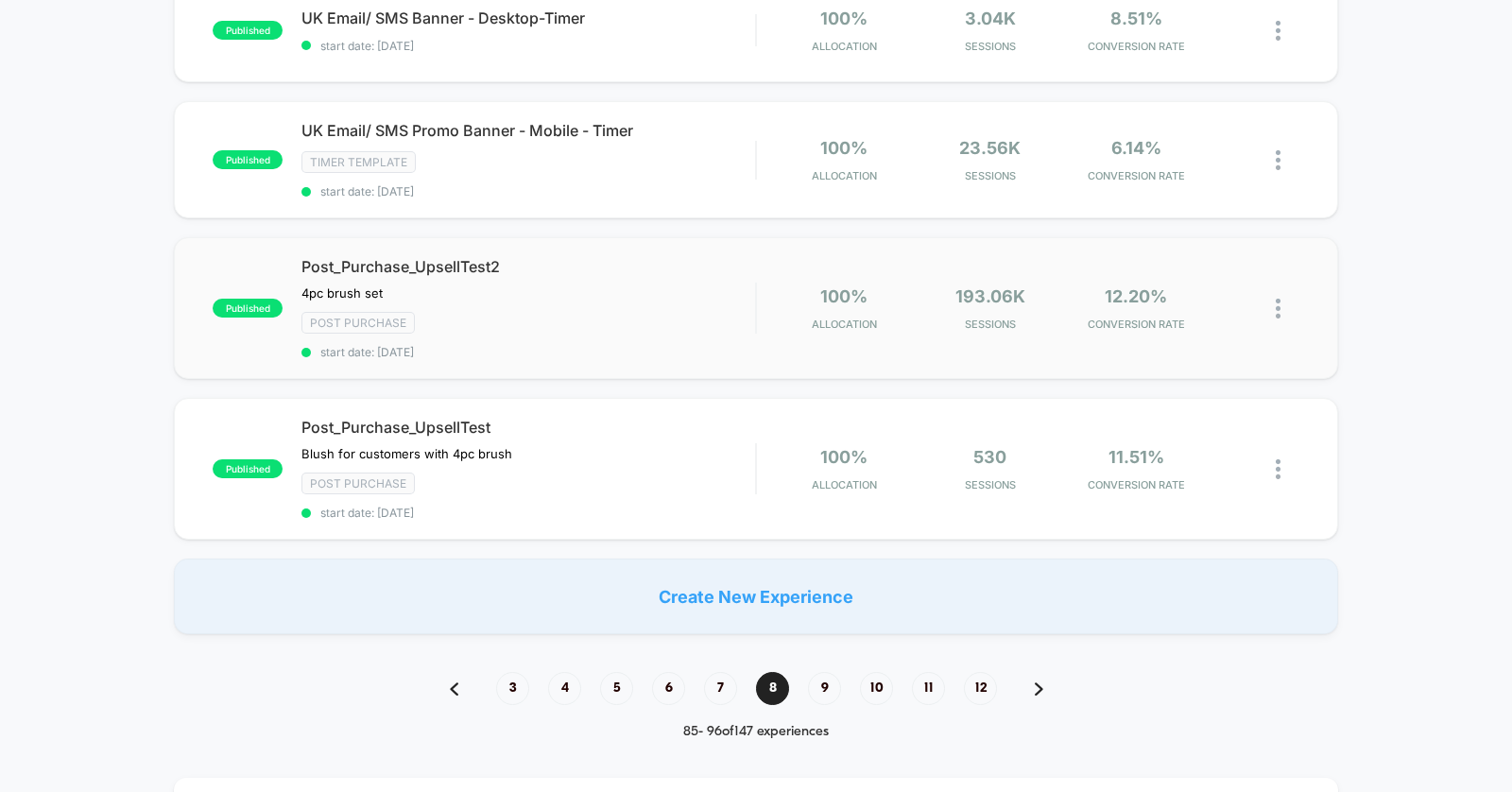
scroll to position [1227, 0]
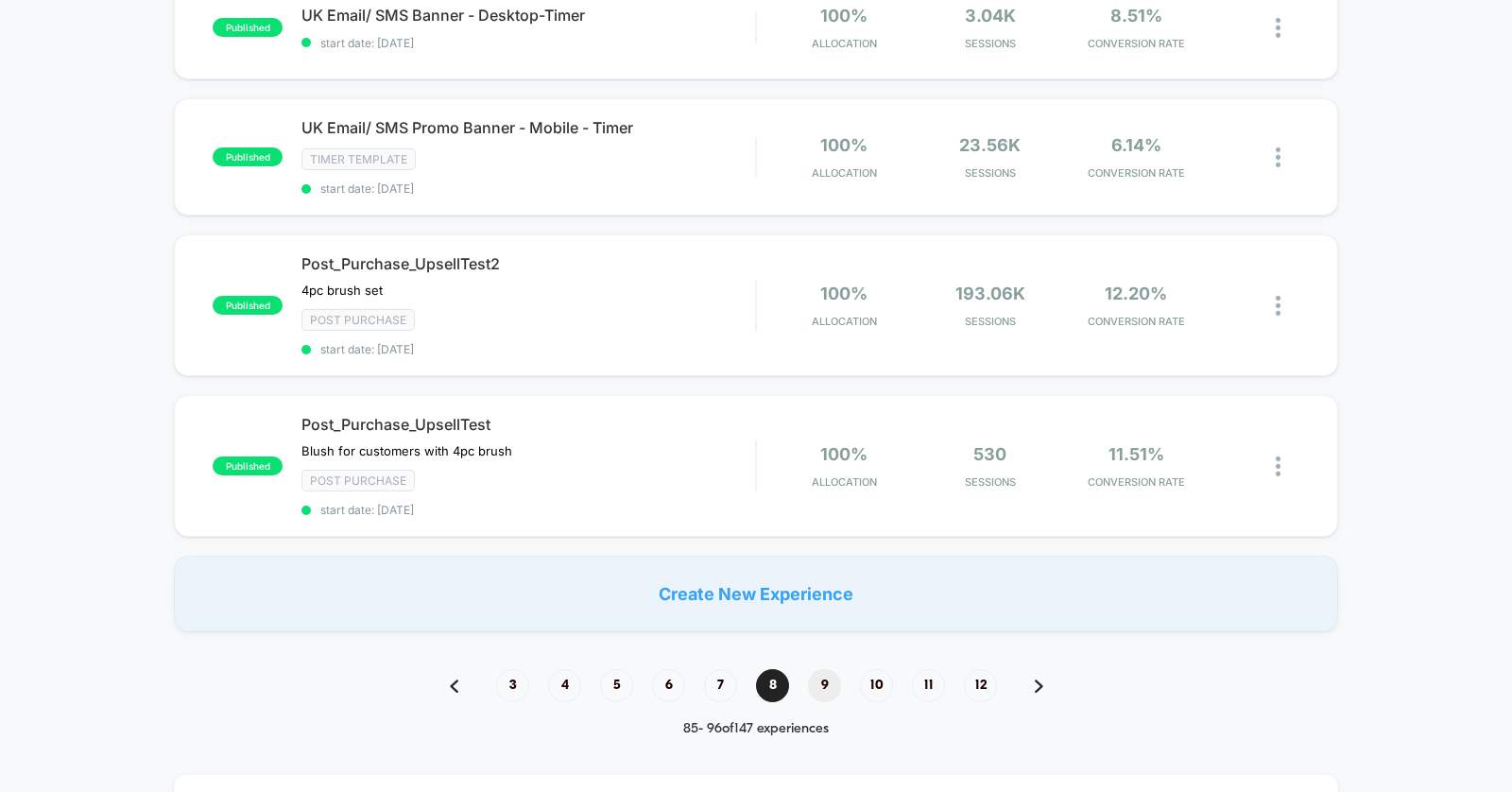
click at [822, 674] on span "9" at bounding box center [825, 686] width 34 height 34
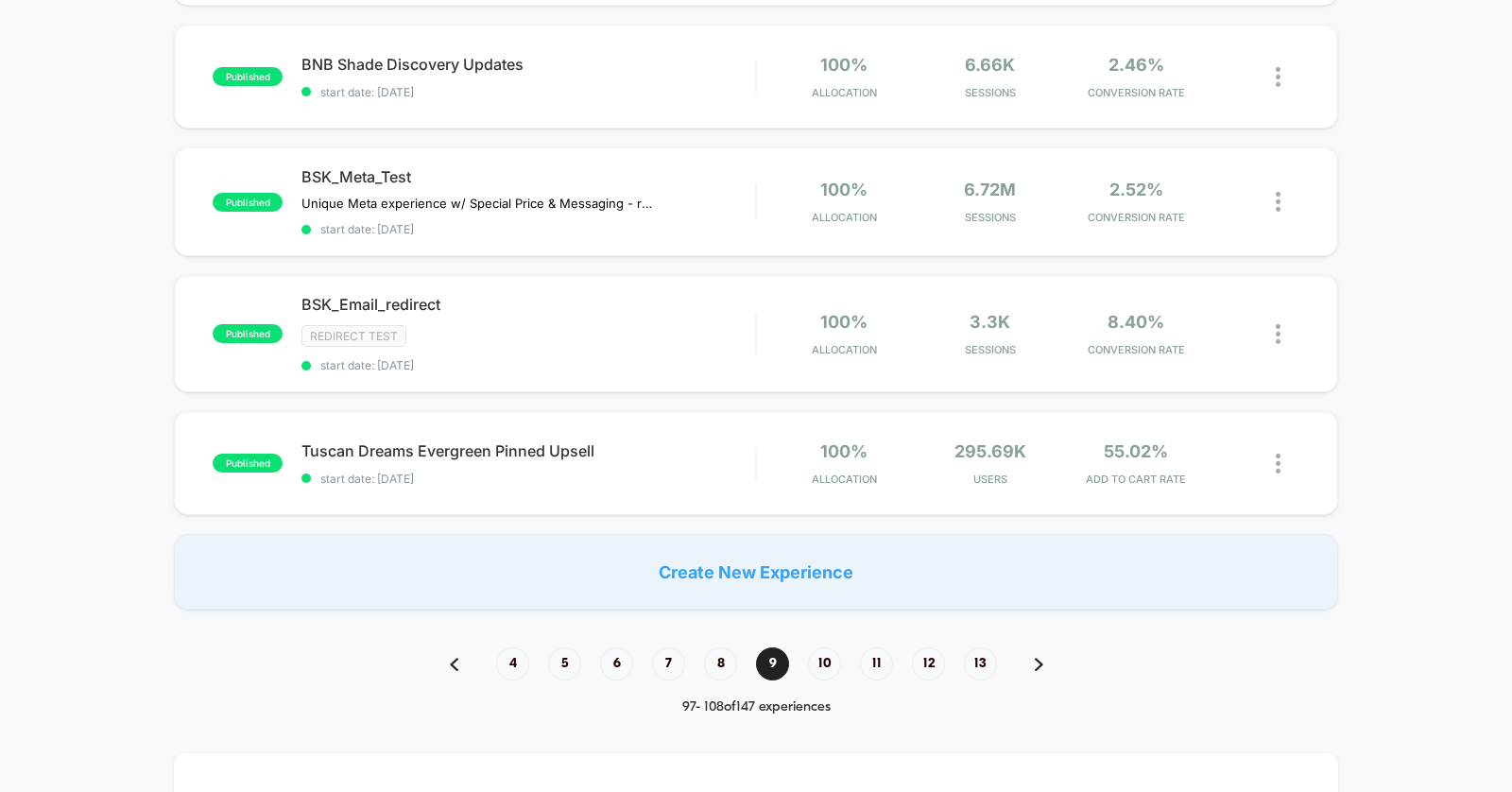
scroll to position [1218, 0]
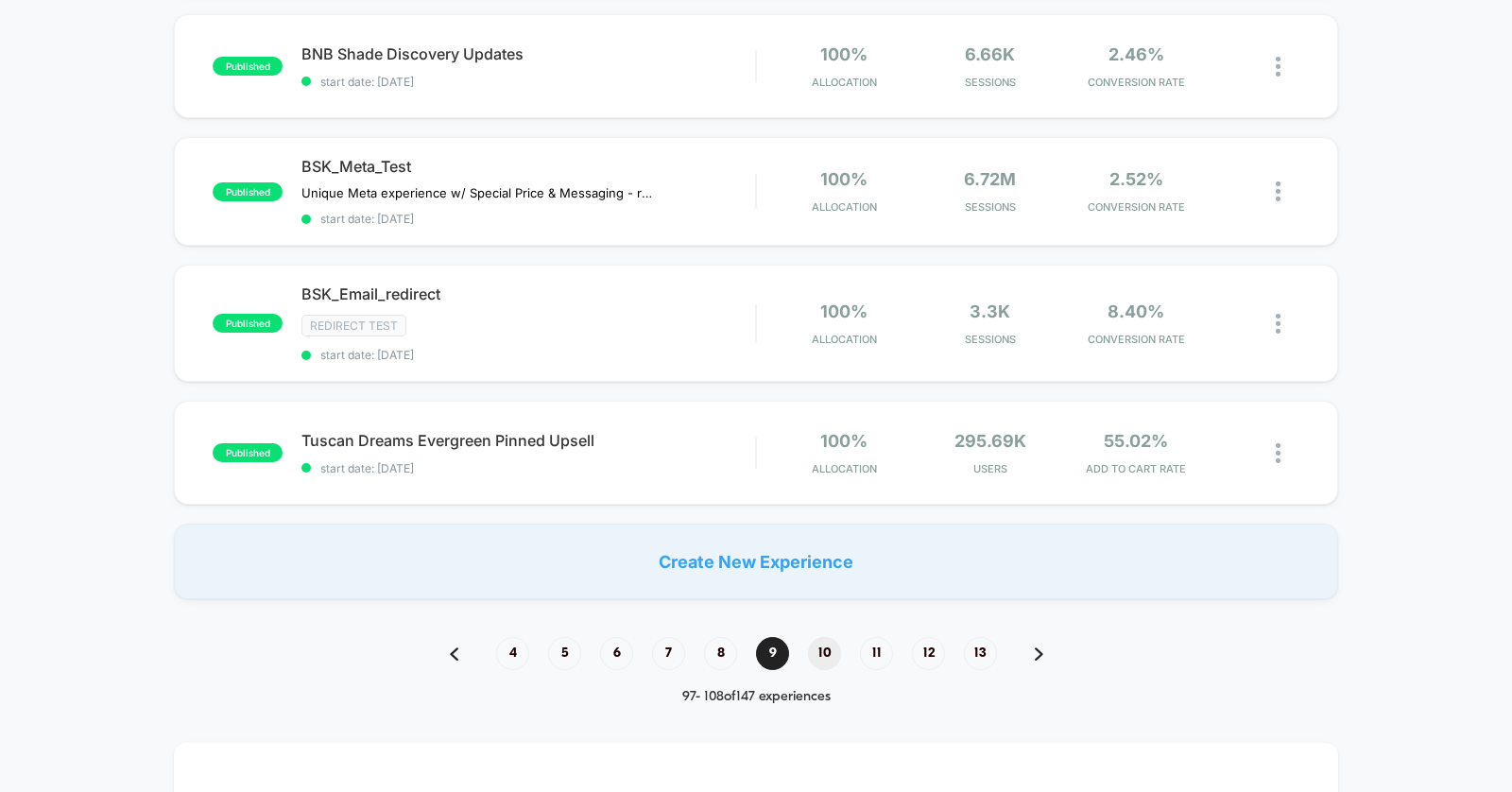
click at [828, 638] on span "10" at bounding box center [825, 654] width 34 height 34
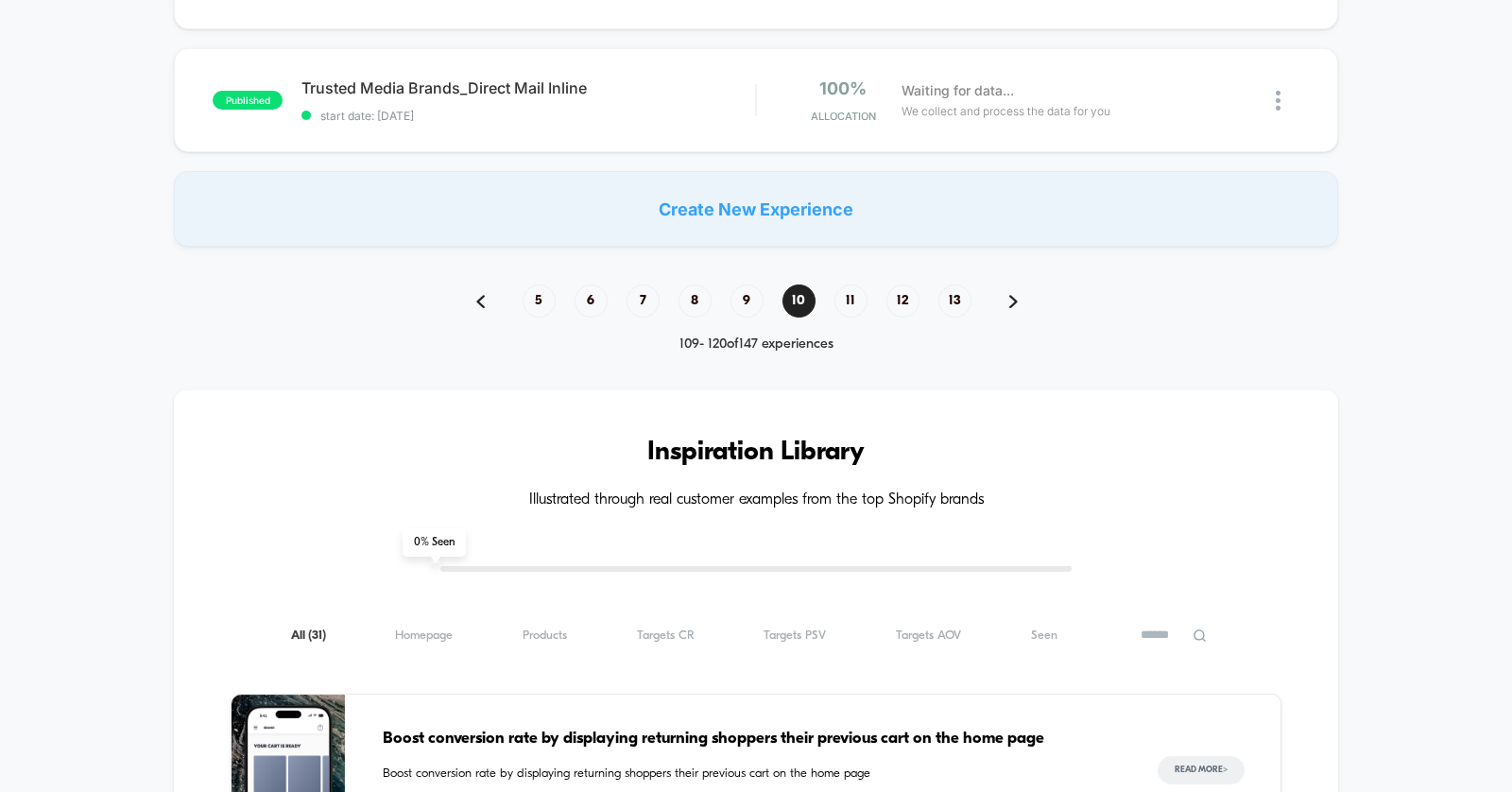
scroll to position [1518, 0]
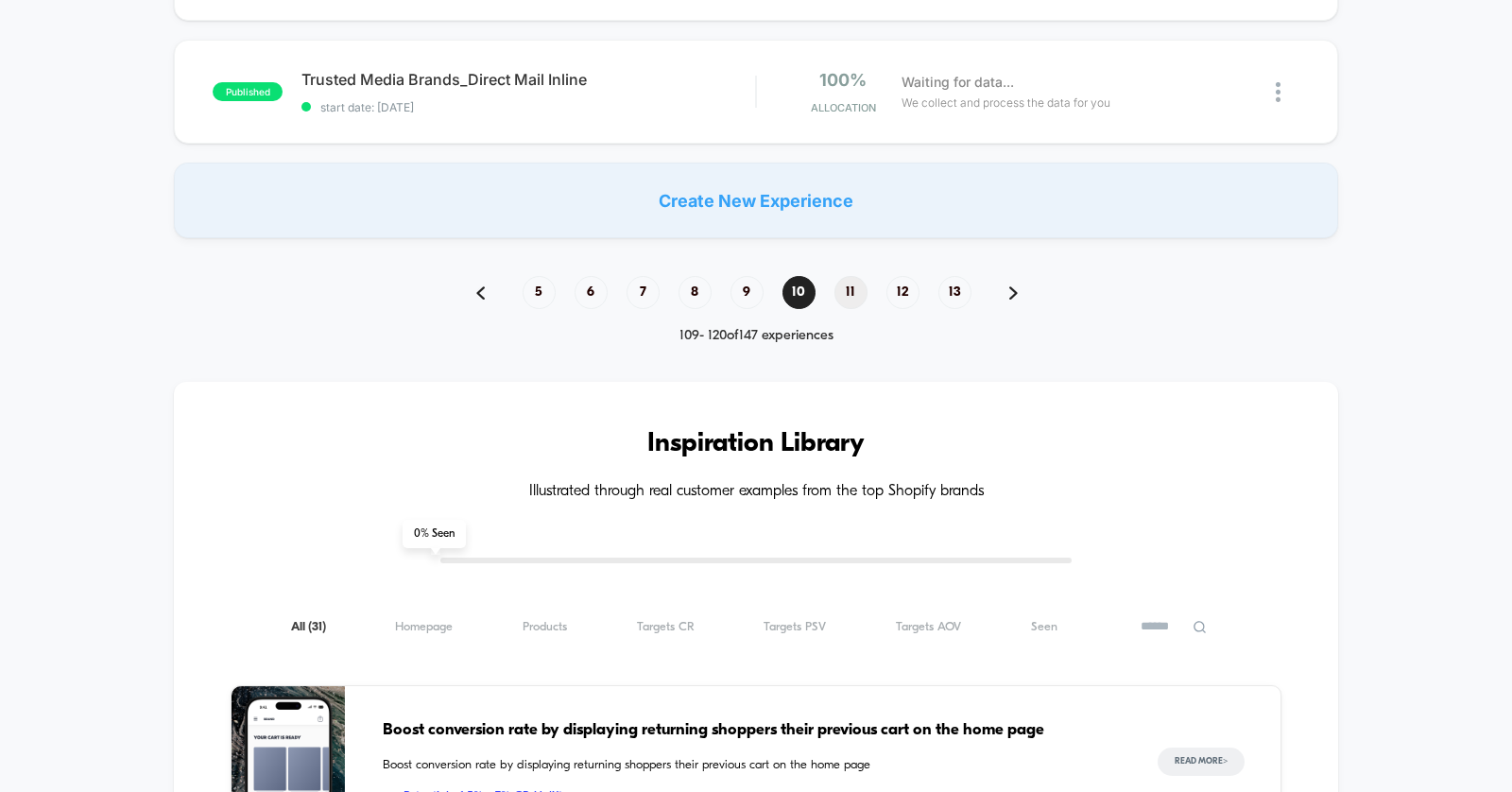
click at [852, 284] on span "11" at bounding box center [851, 292] width 34 height 34
